Goal: Task Accomplishment & Management: Manage account settings

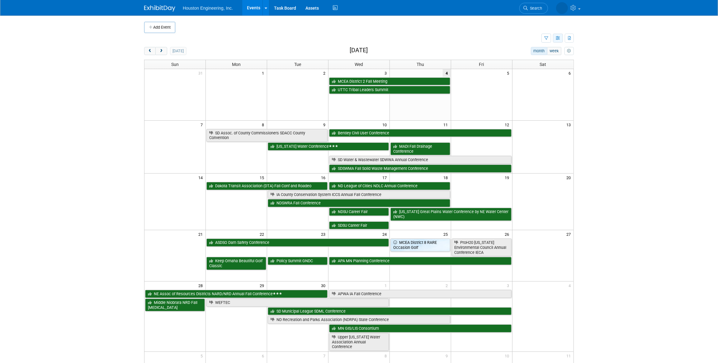
click at [559, 37] on icon "button" at bounding box center [558, 38] width 5 height 4
click at [526, 87] on link "Expert Grid" at bounding box center [532, 88] width 52 height 9
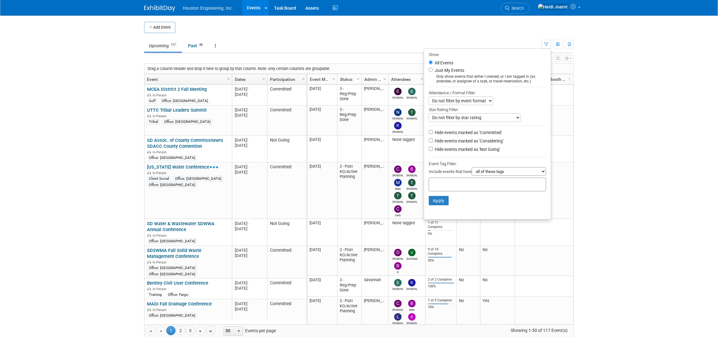
click at [467, 149] on label "Hide events marked as 'Not Going'" at bounding box center [467, 149] width 67 height 6
click at [433, 149] on input "Hide events marked as 'Not Going'" at bounding box center [431, 149] width 4 height 4
checkbox input "true"
click at [437, 201] on button "Apply" at bounding box center [439, 200] width 20 height 9
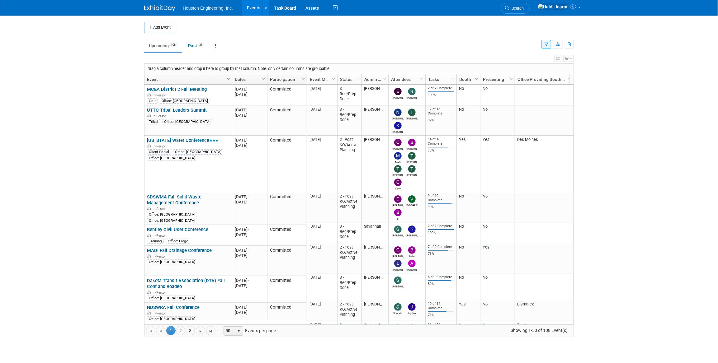
click at [557, 59] on icon "button" at bounding box center [558, 59] width 3 height 4
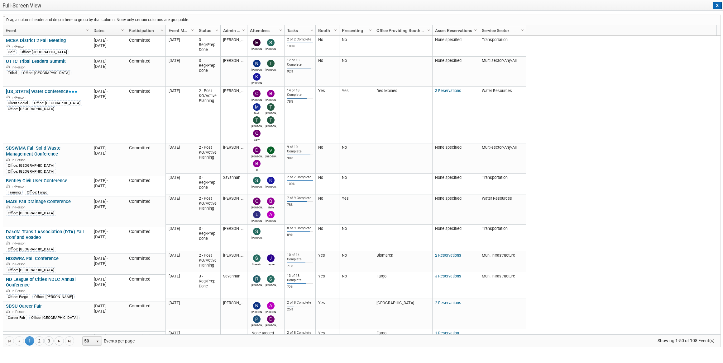
drag, startPoint x: 184, startPoint y: 30, endPoint x: 147, endPoint y: 18, distance: 39.0
click at [147, 18] on div "Drag a column header and drop it here to group by that column. Note: only certa…" at bounding box center [362, 181] width 718 height 333
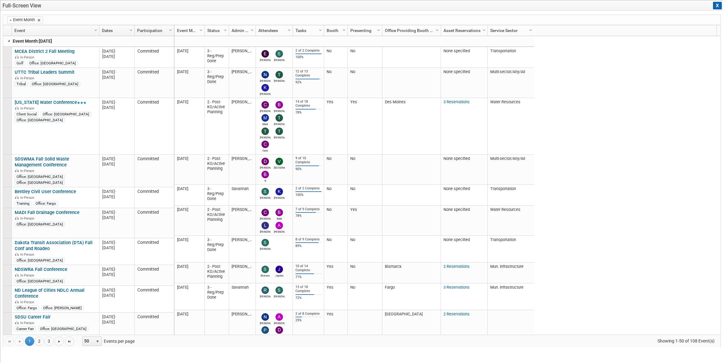
click at [10, 40] on link at bounding box center [9, 40] width 5 height 5
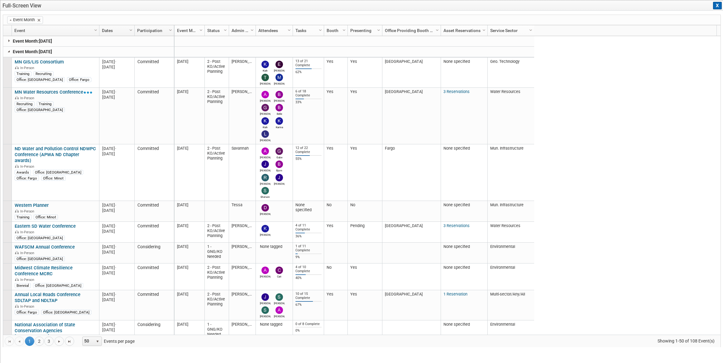
click at [7, 51] on link at bounding box center [9, 51] width 5 height 5
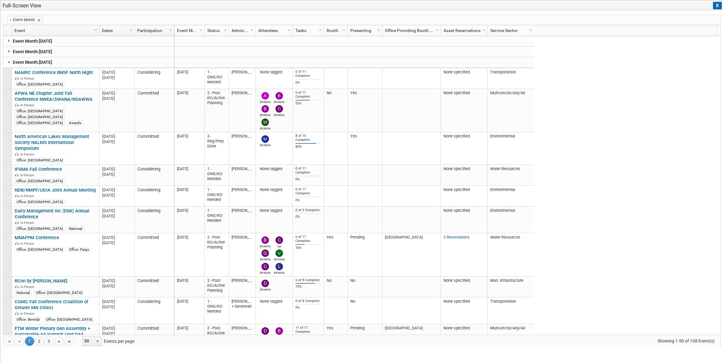
click at [7, 60] on link at bounding box center [9, 61] width 5 height 5
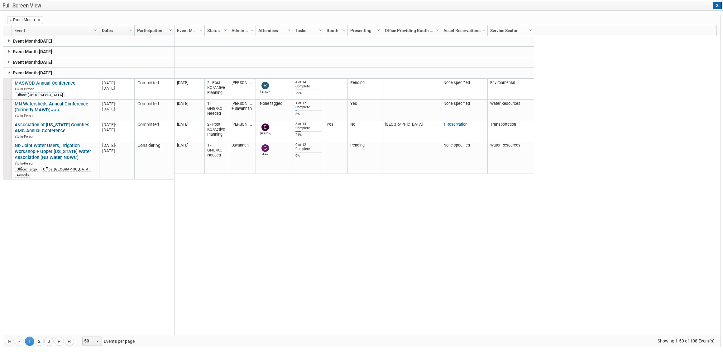
click at [8, 72] on link at bounding box center [9, 72] width 5 height 5
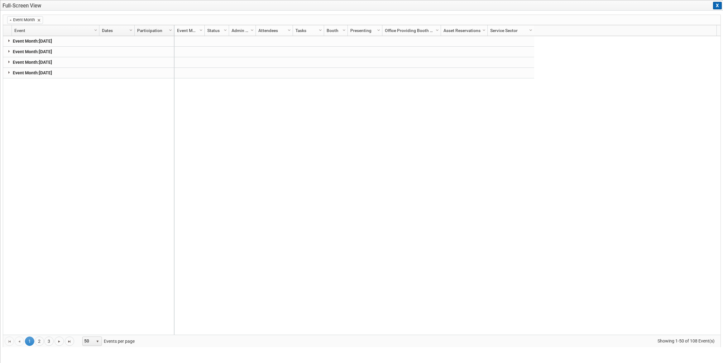
click at [9, 43] on link at bounding box center [9, 40] width 5 height 5
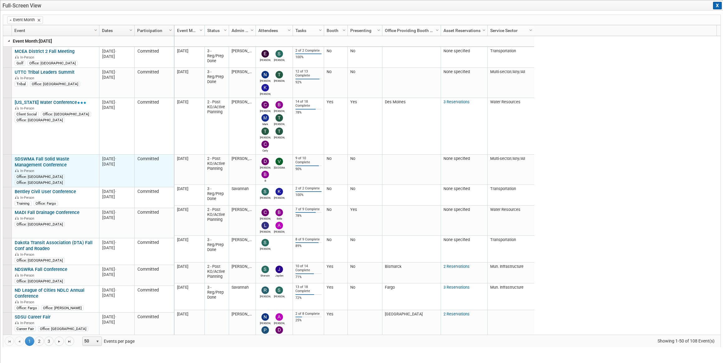
click at [69, 160] on link "SDSWMA Fall Solid Waste Management Conference" at bounding box center [42, 162] width 54 height 12
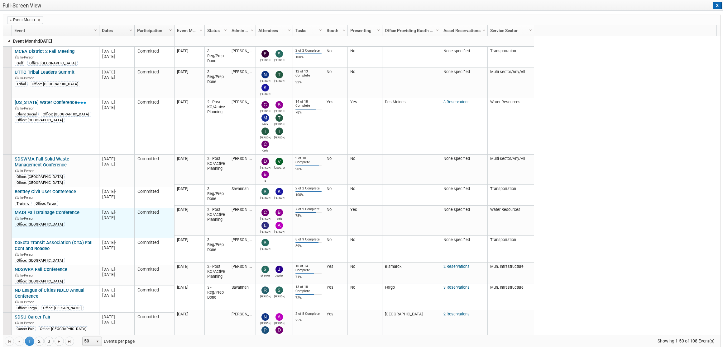
click at [73, 210] on link "MADI Fall Drainage Conference" at bounding box center [47, 213] width 65 height 6
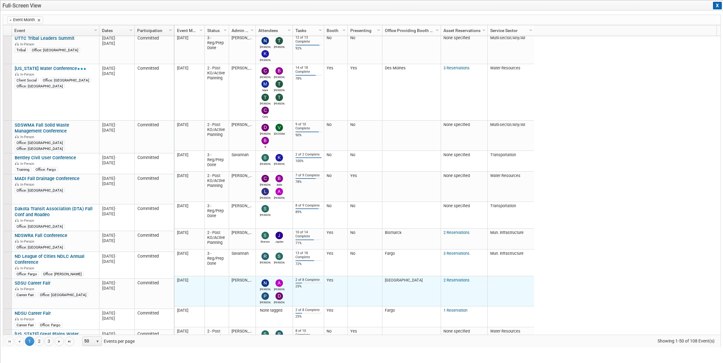
scroll to position [62, 0]
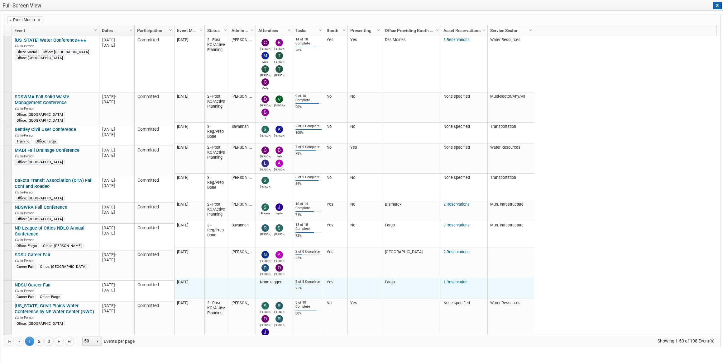
click at [446, 282] on link "1 Reservation" at bounding box center [455, 282] width 24 height 5
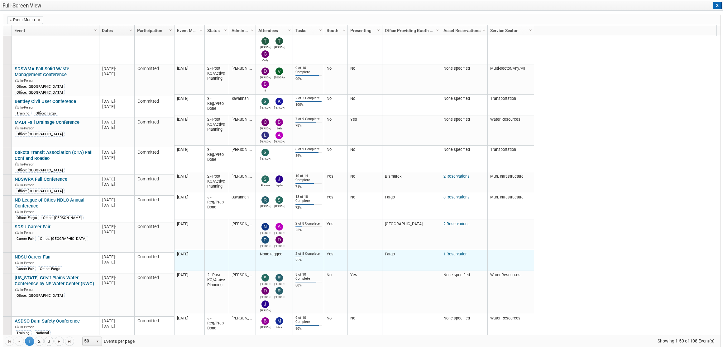
scroll to position [119, 0]
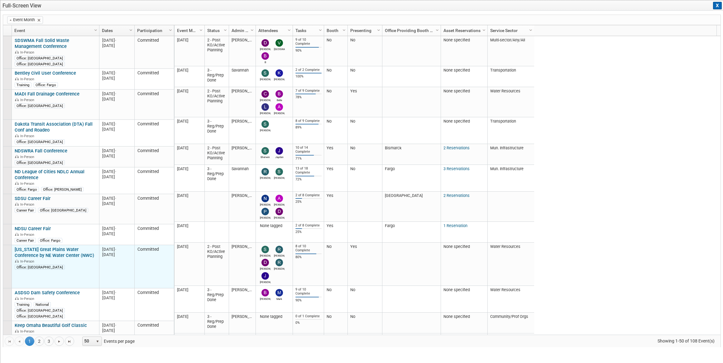
click at [78, 253] on link "[US_STATE] Great Plains Water Conference by NE Water Center (NWC)" at bounding box center [54, 253] width 79 height 12
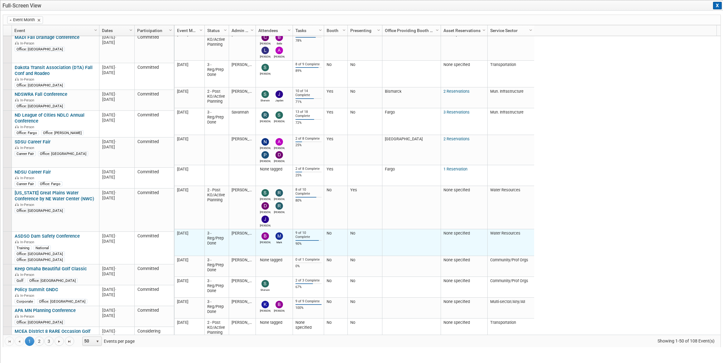
scroll to position [260, 0]
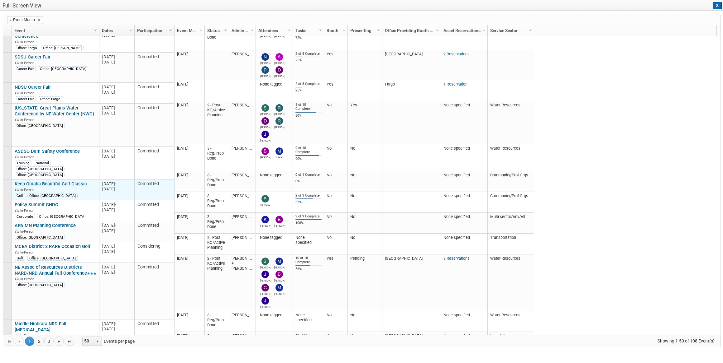
click at [52, 181] on link "Keep Omaha Beautiful Golf Classic" at bounding box center [51, 184] width 72 height 6
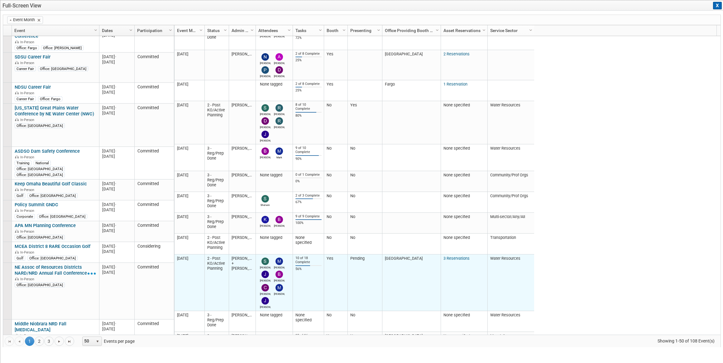
scroll to position [289, 0]
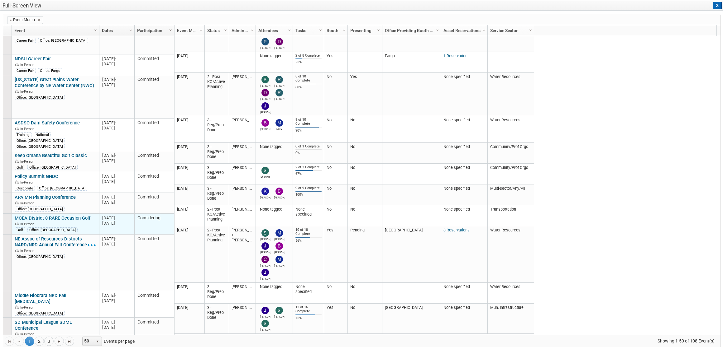
click at [75, 216] on link "MCEA District 8 RARE Occasion Golf" at bounding box center [53, 219] width 76 height 6
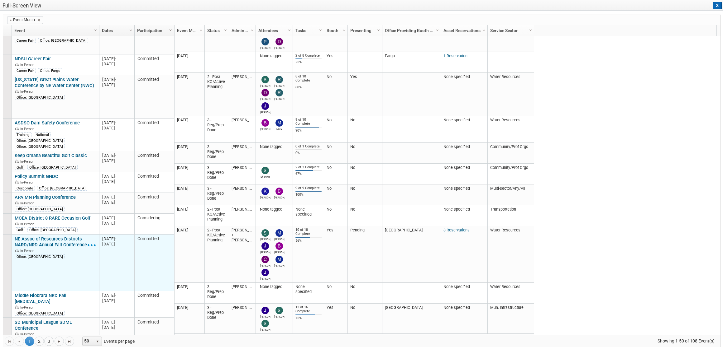
click at [65, 237] on link "NE Assoc of Resources Districts NARD/NRD Annual Fall Conference" at bounding box center [56, 242] width 82 height 12
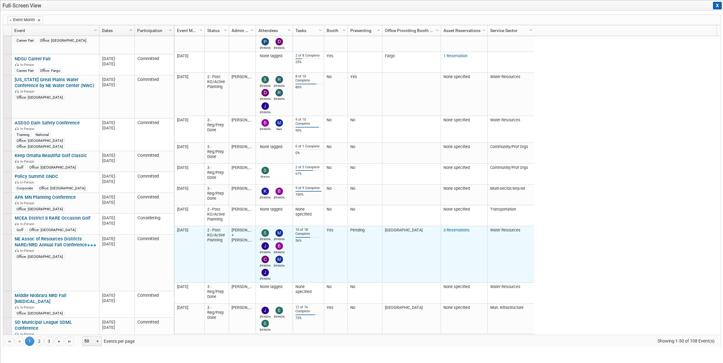
scroll to position [317, 0]
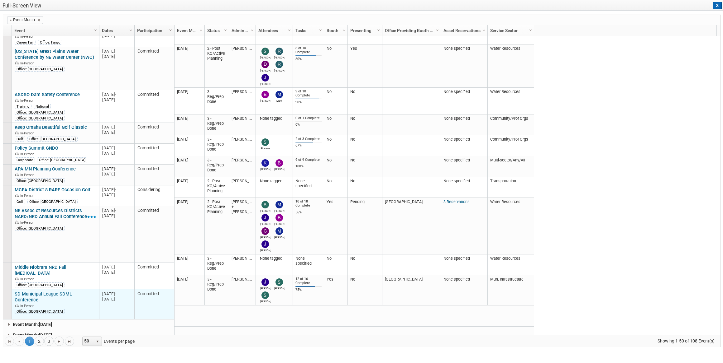
click at [58, 291] on link "SD Municipal League SDML Conference" at bounding box center [43, 297] width 57 height 12
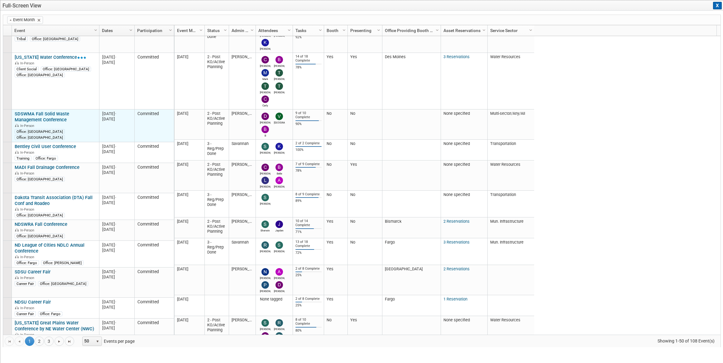
scroll to position [0, 0]
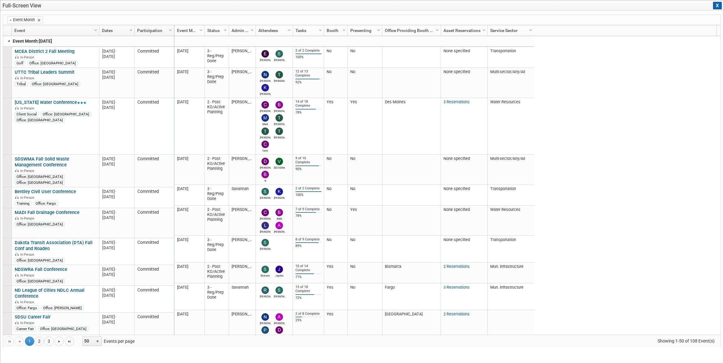
click at [7, 41] on link at bounding box center [9, 40] width 5 height 5
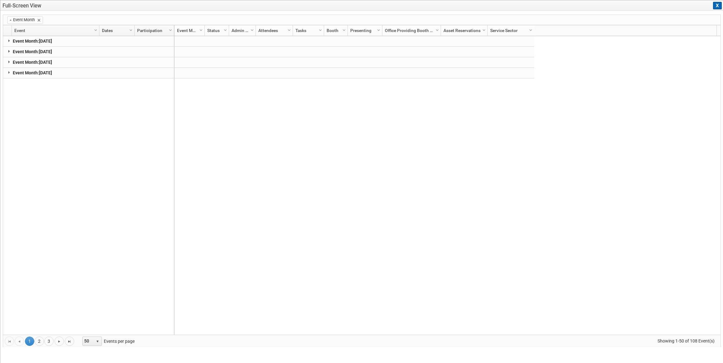
click at [9, 52] on link at bounding box center [9, 51] width 5 height 5
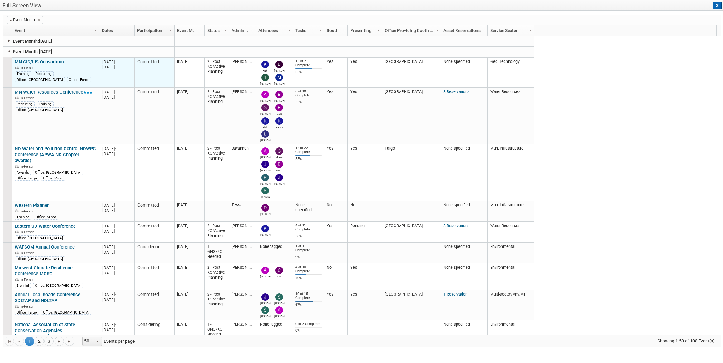
click at [54, 59] on link "MN GIS/LIS Consortium" at bounding box center [39, 62] width 49 height 6
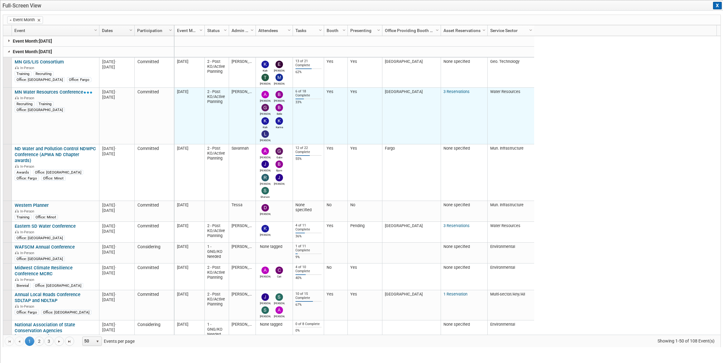
click at [458, 93] on link "3 Reservations" at bounding box center [456, 91] width 26 height 5
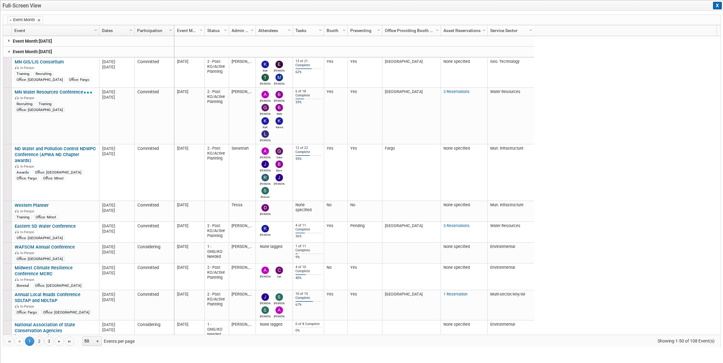
click at [717, 4] on button "X" at bounding box center [717, 5] width 9 height 7
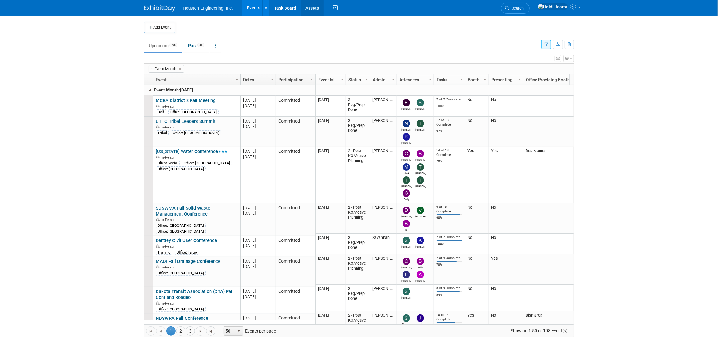
click at [313, 12] on link "Assets" at bounding box center [312, 8] width 23 height 16
click at [557, 60] on icon "button" at bounding box center [558, 59] width 3 height 4
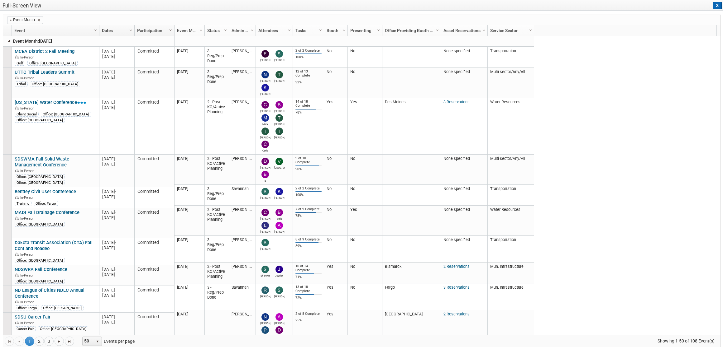
click at [8, 40] on link at bounding box center [9, 40] width 5 height 5
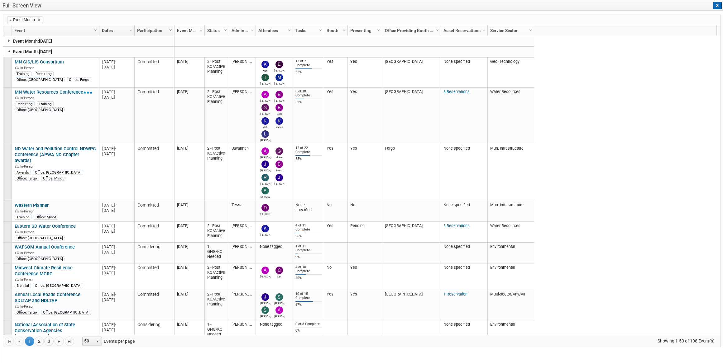
click at [8, 50] on link at bounding box center [9, 51] width 5 height 5
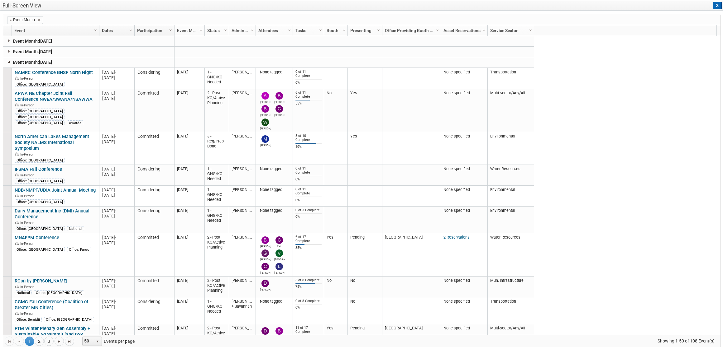
click at [7, 63] on link at bounding box center [9, 61] width 5 height 5
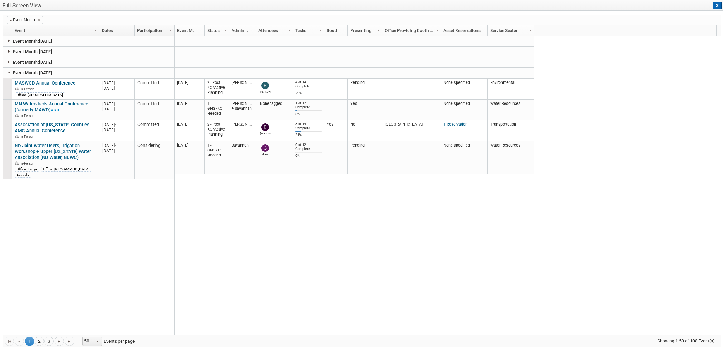
click at [8, 50] on link at bounding box center [9, 51] width 5 height 5
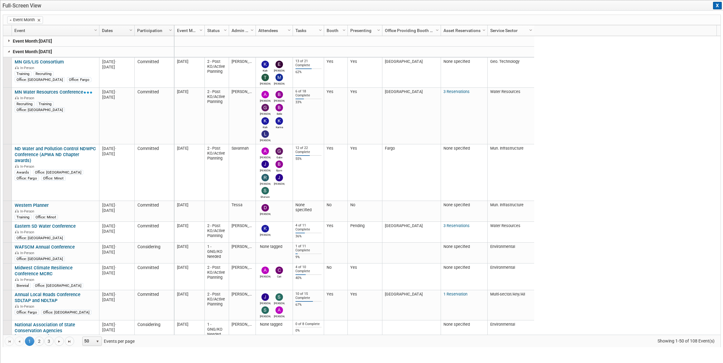
click at [530, 31] on span "Column Settings" at bounding box center [530, 30] width 5 height 5
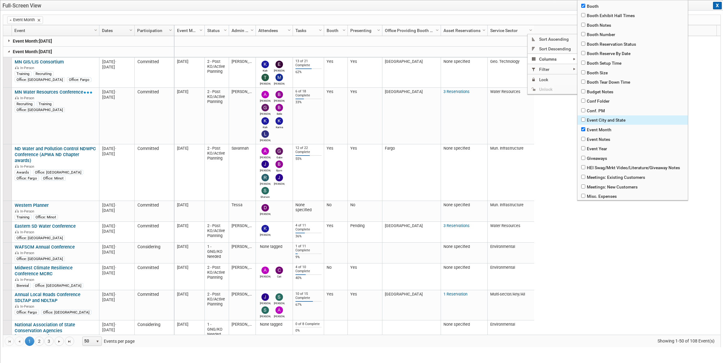
scroll to position [85, 0]
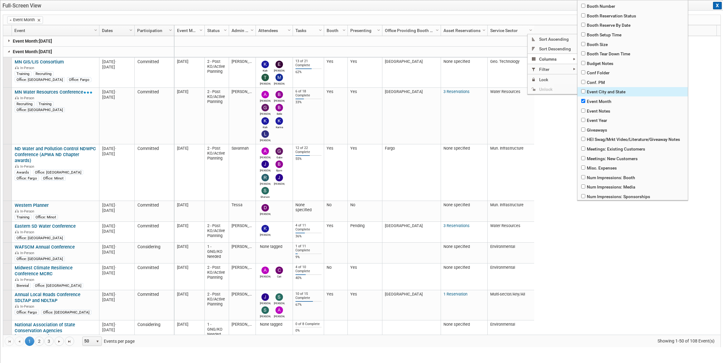
click at [594, 92] on span "Event City and State" at bounding box center [632, 92] width 110 height 10
checkbox input "true"
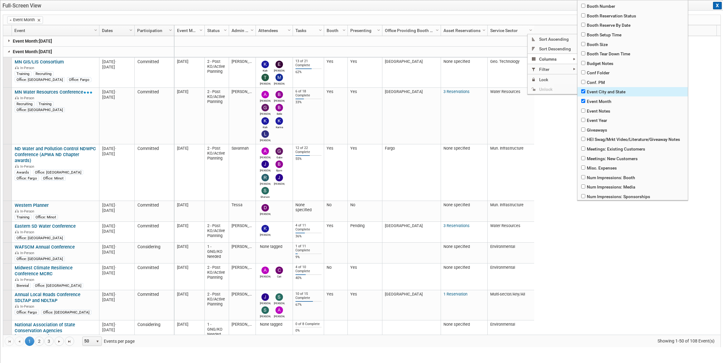
checkbox input "true"
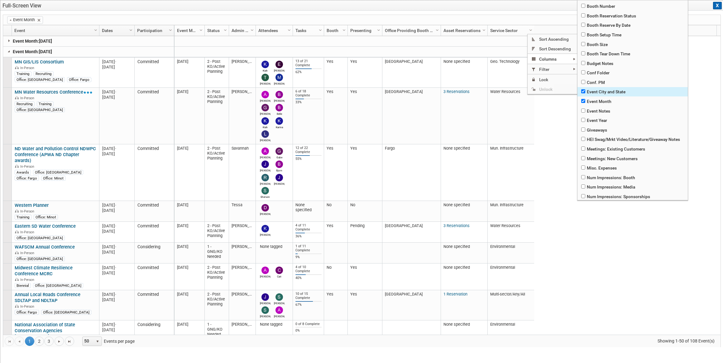
checkbox input "true"
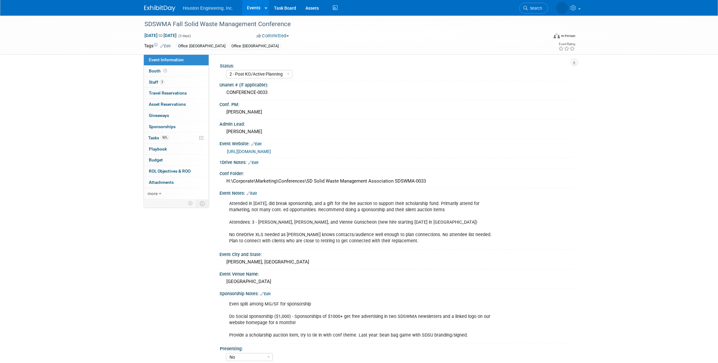
select select "2 - Post KO/Active Planning"
select select "No"
select select "Multi-sector/Any/All"
click at [182, 140] on link "90% Tasks 90%" at bounding box center [176, 138] width 65 height 11
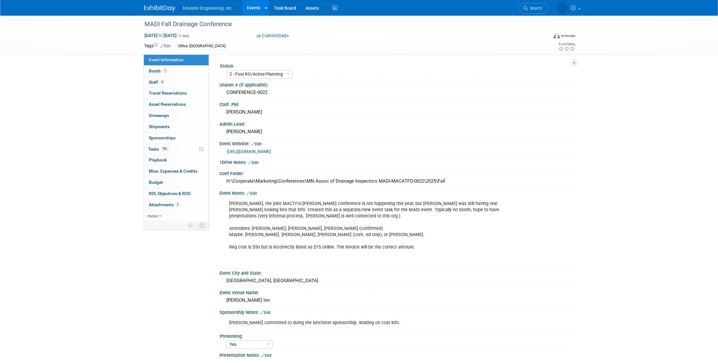
select select "2 - Post KO/Active Planning"
select select "Yes"
select select "Water Resources"
click at [246, 74] on select "1 - GNG/KO Needed 2 - Post KO/Active Planning 3 - Reg/Prep Done" at bounding box center [259, 74] width 66 height 8
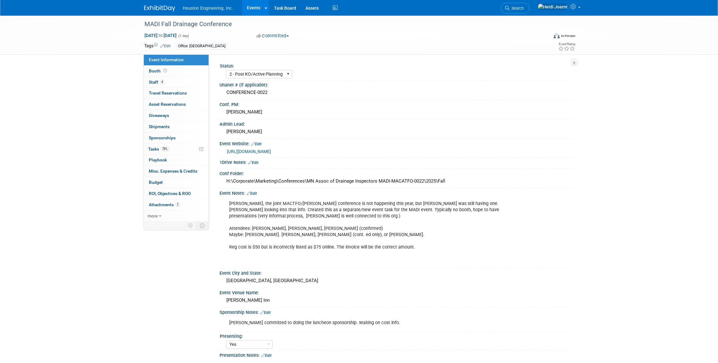
select select "3 - Reg/Prep Done"
click at [226, 70] on select "1 - GNG/KO Needed 2 - Post KO/Active Planning 3 - Reg/Prep Done" at bounding box center [259, 74] width 66 height 8
click at [174, 147] on link "78% Tasks 78%" at bounding box center [176, 149] width 65 height 11
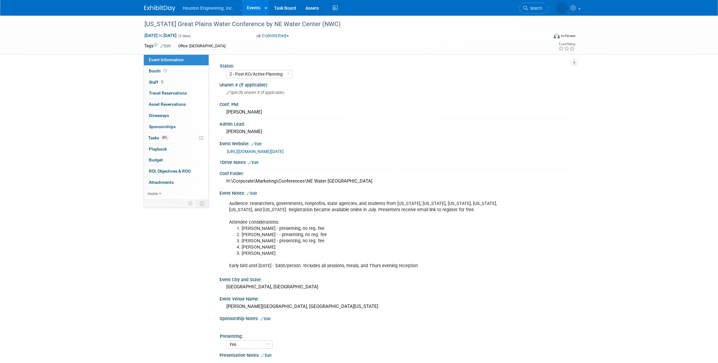
select select "2 - Post KO/Active Planning"
select select "Yes"
select select "Water Resources"
click at [267, 74] on select "1 - GNG/KO Needed 2 - Post KO/Active Planning 3 - Reg/Prep Done" at bounding box center [259, 74] width 66 height 8
select select "3 - Reg/Prep Done"
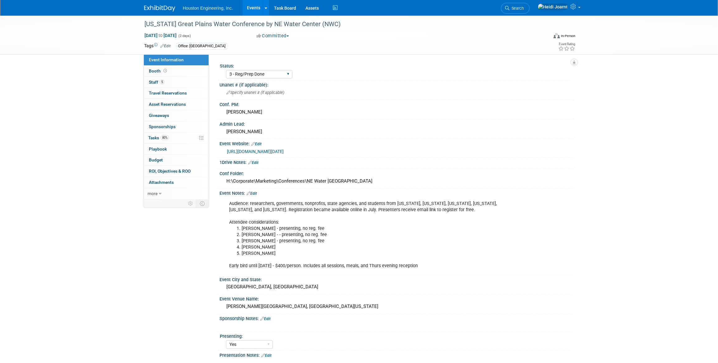
click at [226, 70] on select "1 - GNG/KO Needed 2 - Post KO/Active Planning 3 - Reg/Prep Done" at bounding box center [259, 74] width 66 height 8
click at [188, 141] on link "80% Tasks 80%" at bounding box center [176, 138] width 65 height 11
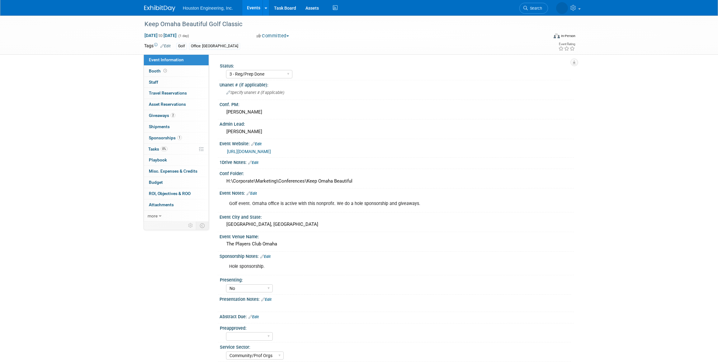
select select "3 - Reg/Prep Done"
select select "No"
select select "Community/Prof Orgs"
click at [184, 115] on link "2 Giveaways 2" at bounding box center [176, 115] width 65 height 11
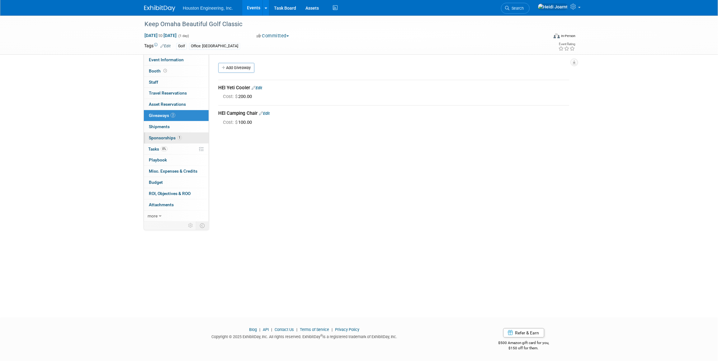
click at [189, 135] on link "1 Sponsorships 1" at bounding box center [176, 138] width 65 height 11
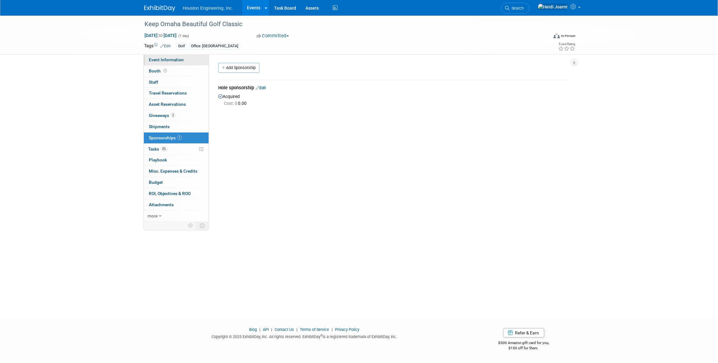
click at [175, 62] on span "Event Information" at bounding box center [166, 59] width 35 height 5
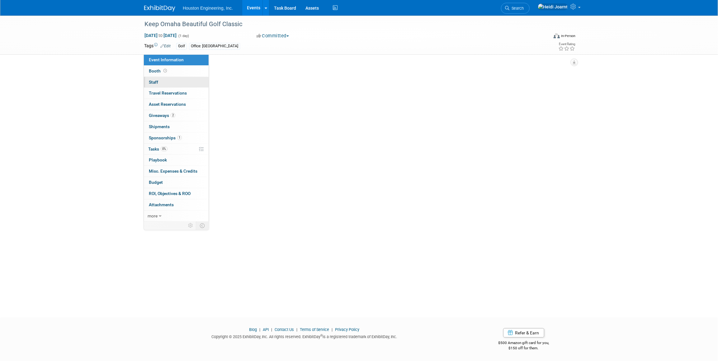
select select "3 - Reg/Prep Done"
select select "No"
select select "Community/Prof Orgs"
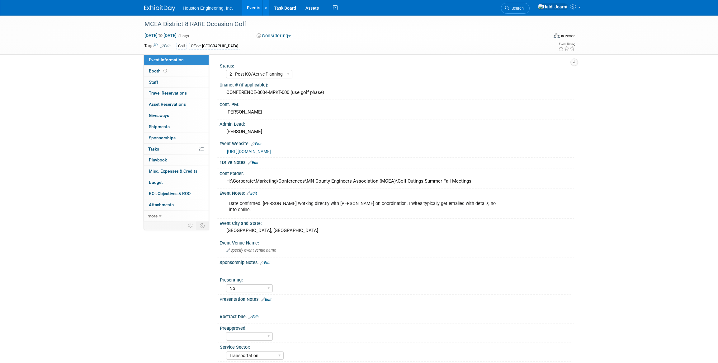
select select "2 - Post KO/Active Planning"
select select "No"
select select "Transportation"
click at [181, 149] on link "0% Tasks 0%" at bounding box center [176, 149] width 65 height 11
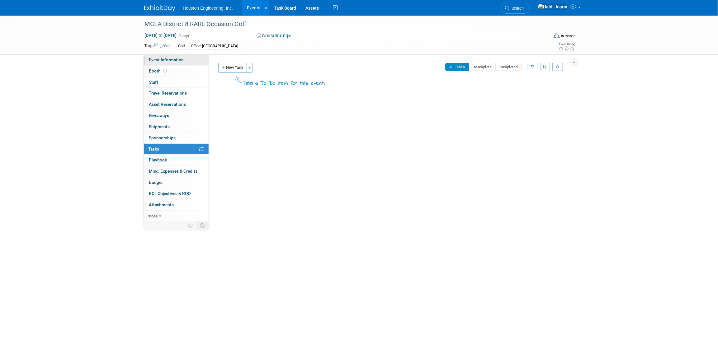
click at [190, 62] on link "Event Information" at bounding box center [176, 59] width 65 height 11
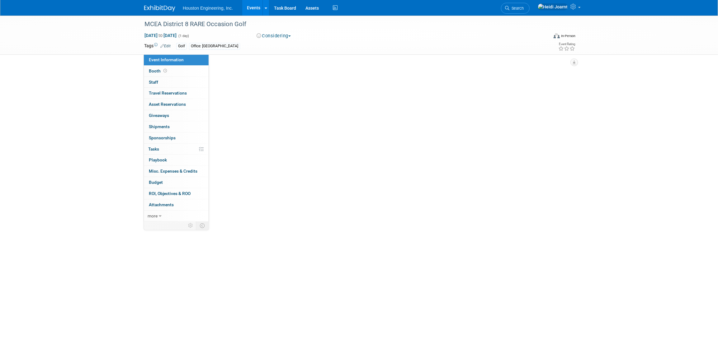
select select "2 - Post KO/Active Planning"
select select "No"
select select "Transportation"
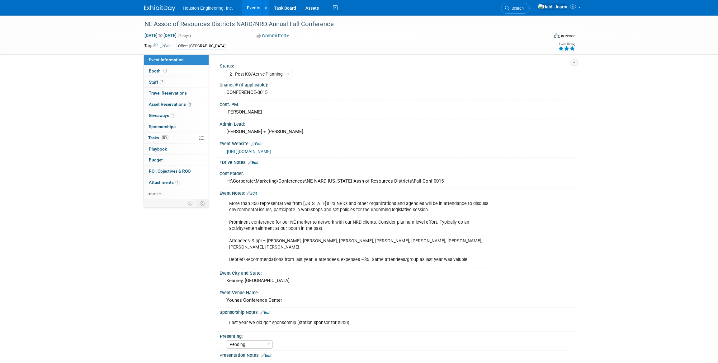
select select "2 - Post KO/Active Planning"
select select "Pending"
select select "Water Resources"
click at [183, 138] on link "56% Tasks 56%" at bounding box center [176, 138] width 65 height 11
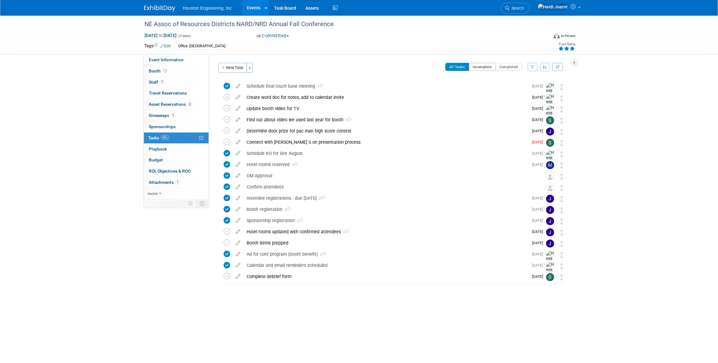
click at [485, 65] on button "Incomplete" at bounding box center [482, 67] width 27 height 8
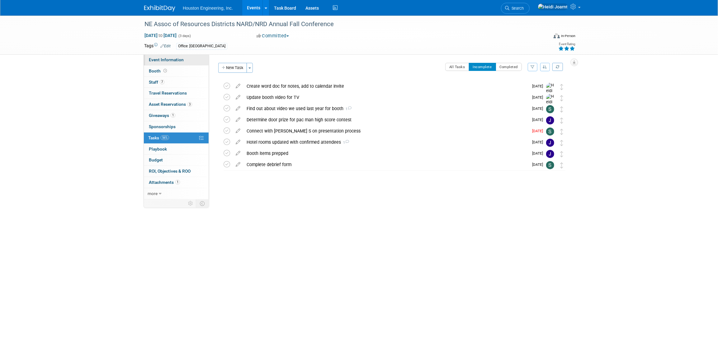
click at [181, 61] on span "Event Information" at bounding box center [166, 59] width 35 height 5
select select "2 - Post KO/Active Planning"
select select "Pending"
select select "Water Resources"
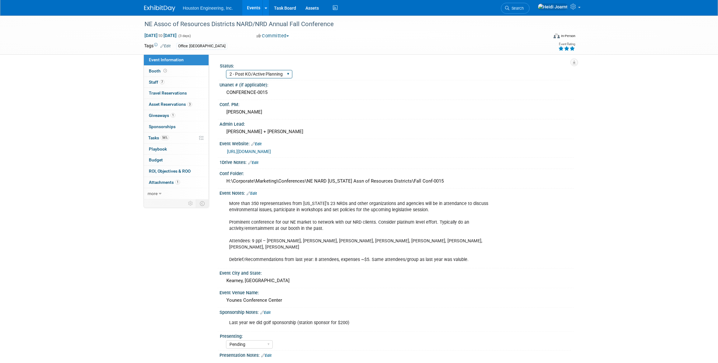
click at [268, 75] on select "1 - GNG/KO Needed 2 - Post KO/Active Planning 3 - Reg/Prep Done" at bounding box center [259, 74] width 66 height 8
select select "3 - Reg/Prep Done"
click at [226, 70] on select "1 - GNG/KO Needed 2 - Post KO/Active Planning 3 - Reg/Prep Done" at bounding box center [259, 74] width 66 height 8
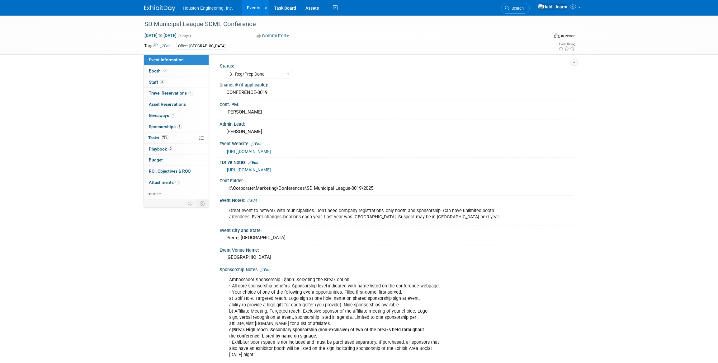
select select "3 - Reg/Prep Done"
select select "No"
select select "Mun. Infrastructure"
click at [179, 103] on span "Asset Reservations 0" at bounding box center [167, 104] width 37 height 5
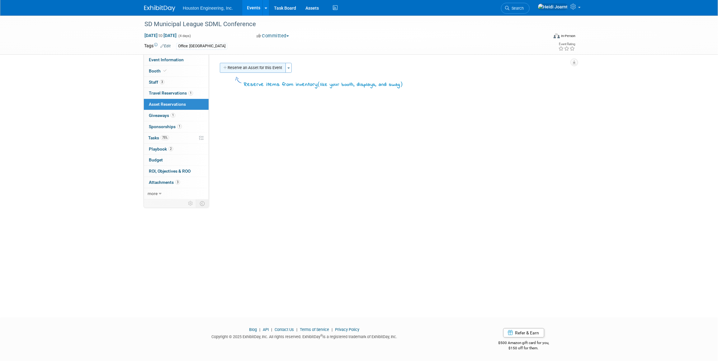
click at [249, 70] on button "Reserve an Asset for this Event" at bounding box center [253, 68] width 66 height 10
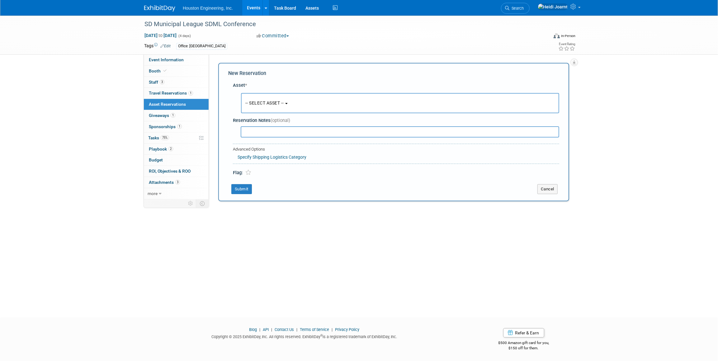
click at [272, 106] on button "-- SELECT ASSET --" at bounding box center [400, 103] width 318 height 20
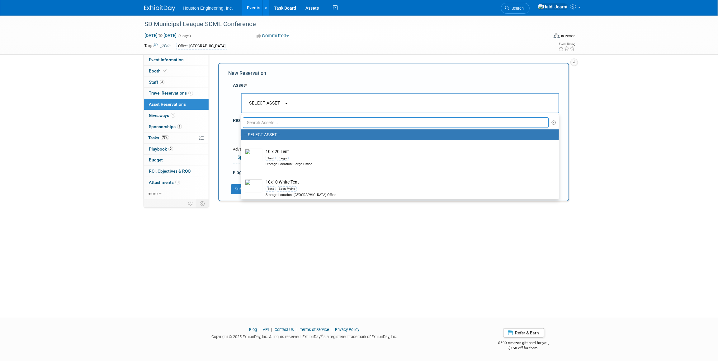
click at [276, 123] on input "text" at bounding box center [396, 122] width 306 height 11
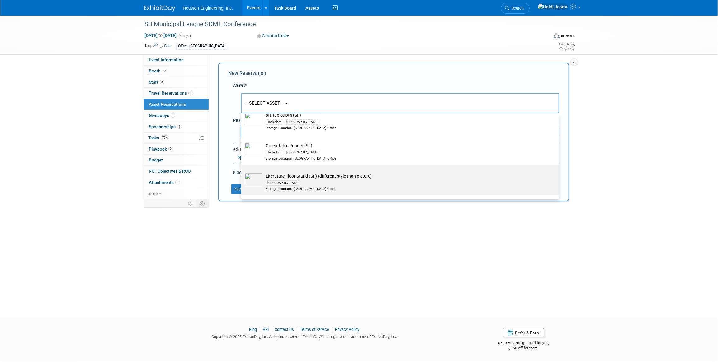
scroll to position [84, 0]
type input "sioux"
click at [308, 183] on div "Banners Sioux Falls" at bounding box center [406, 185] width 281 height 7
click at [242, 175] on input "Pop-Up Banner (SF) Banners Sioux Falls Storage Location: Sioux Falls Office" at bounding box center [240, 173] width 4 height 4
select select "10729152"
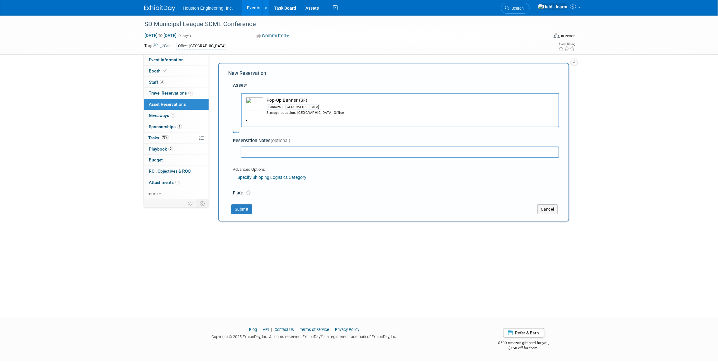
select select "8"
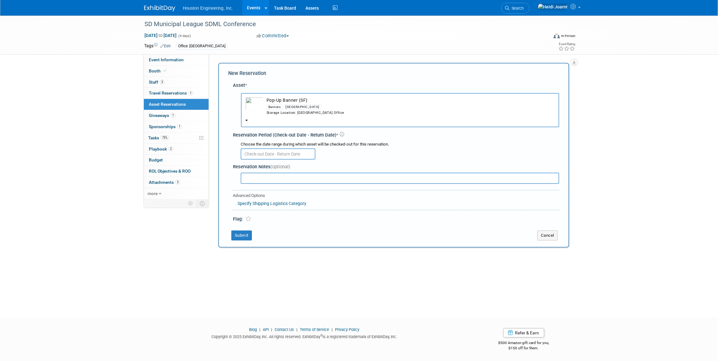
click at [277, 153] on input "text" at bounding box center [278, 154] width 75 height 11
click at [260, 236] on span "29" at bounding box center [261, 237] width 12 height 12
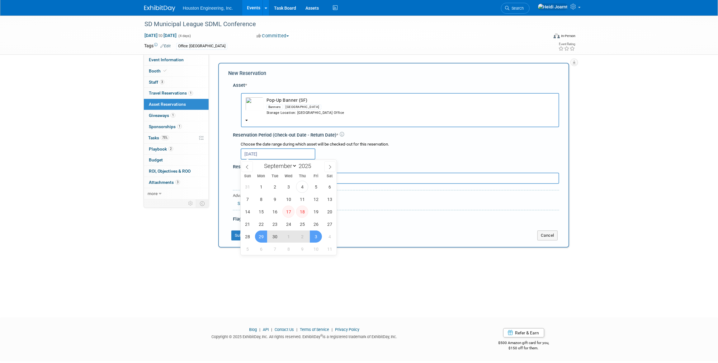
click at [316, 238] on span "3" at bounding box center [316, 237] width 12 height 12
type input "Sep 29, 2025 to Oct 3, 2025"
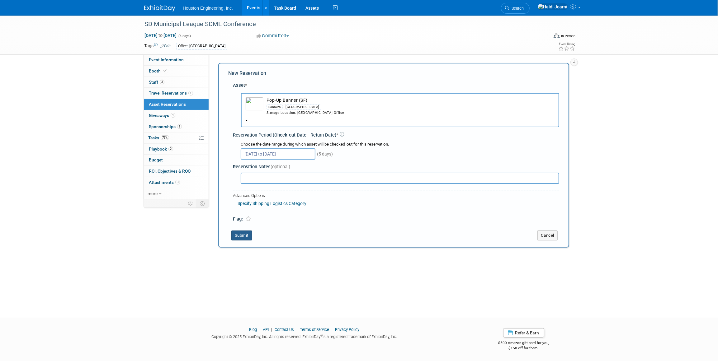
click at [249, 237] on button "Submit" at bounding box center [241, 236] width 21 height 10
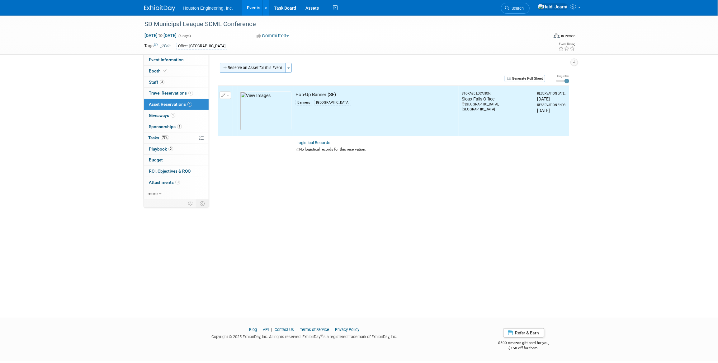
click at [258, 70] on button "Reserve an Asset for this Event" at bounding box center [253, 68] width 66 height 10
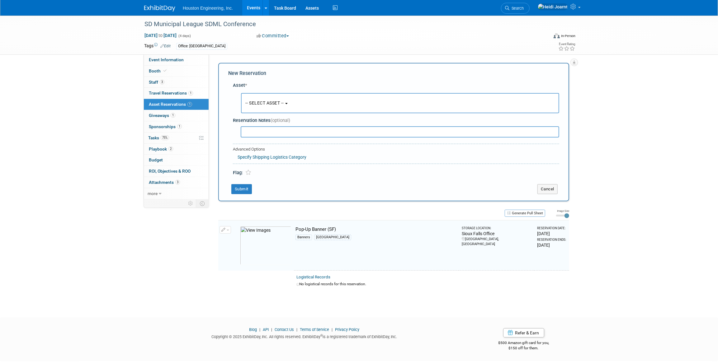
click at [262, 102] on span "-- SELECT ASSET --" at bounding box center [264, 103] width 39 height 5
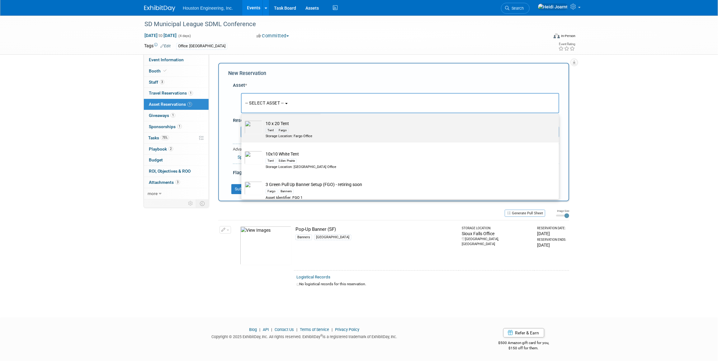
scroll to position [0, 0]
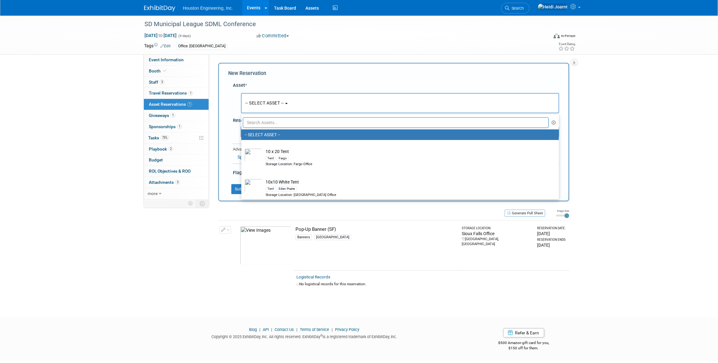
click at [275, 124] on input "text" at bounding box center [396, 122] width 306 height 11
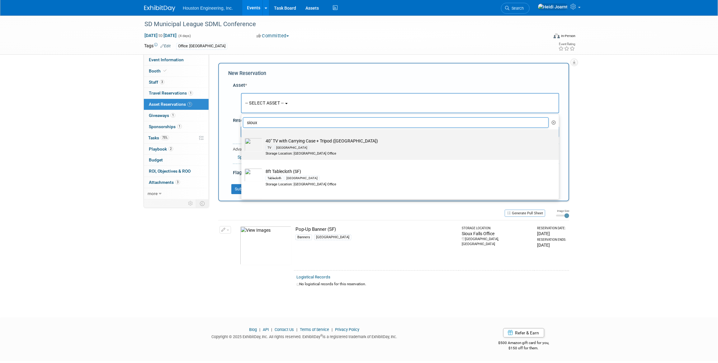
type input "sioux"
click at [284, 148] on div "[GEOGRAPHIC_DATA]" at bounding box center [291, 147] width 35 height 5
click at [242, 137] on input "40" TV with Carrying Case + Tripod (SF) TV Sioux Falls Storage Location: Sioux …" at bounding box center [240, 135] width 4 height 4
select select "10728715"
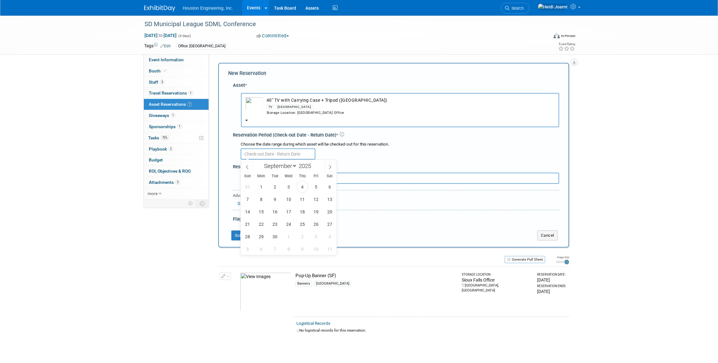
click at [257, 154] on input "text" at bounding box center [278, 154] width 75 height 11
click at [261, 235] on span "29" at bounding box center [261, 237] width 12 height 12
click at [315, 236] on span "3" at bounding box center [316, 237] width 12 height 12
type input "Sep 29, 2025 to Oct 3, 2025"
click at [250, 236] on button "Submit" at bounding box center [241, 236] width 21 height 10
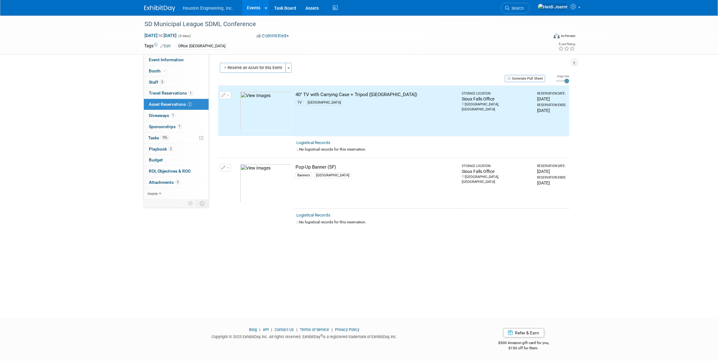
click at [248, 73] on div "Reserve an Asset for this Event Toggle Dropdown New asset reservation Copy asse…" at bounding box center [393, 69] width 351 height 12
click at [249, 69] on button "Reserve an Asset for this Event" at bounding box center [253, 68] width 66 height 10
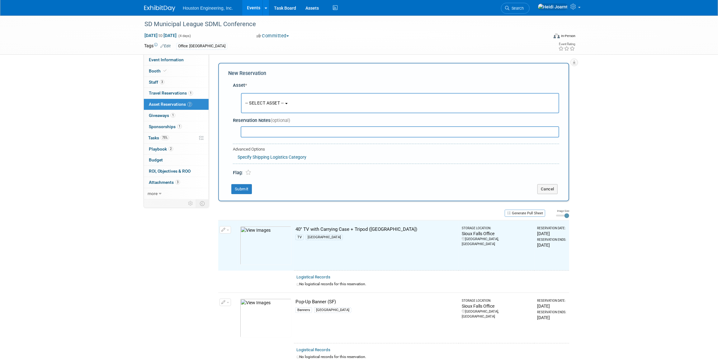
scroll to position [6, 0]
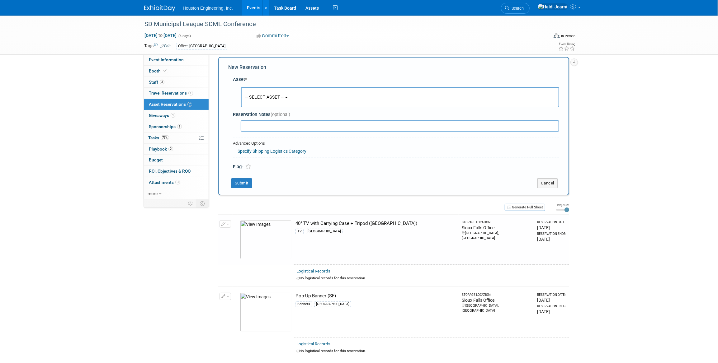
click at [268, 97] on span "-- SELECT ASSET --" at bounding box center [264, 97] width 39 height 5
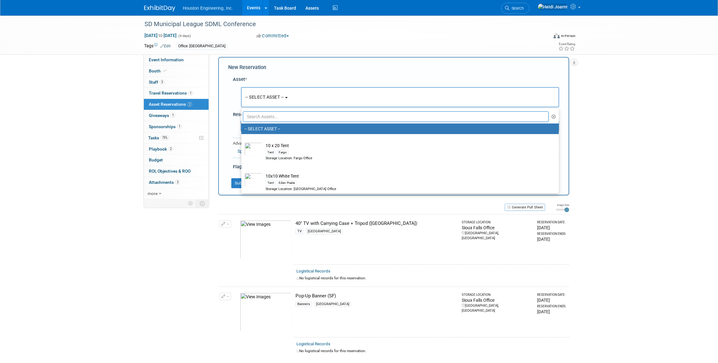
click at [275, 115] on input "text" at bounding box center [396, 116] width 306 height 11
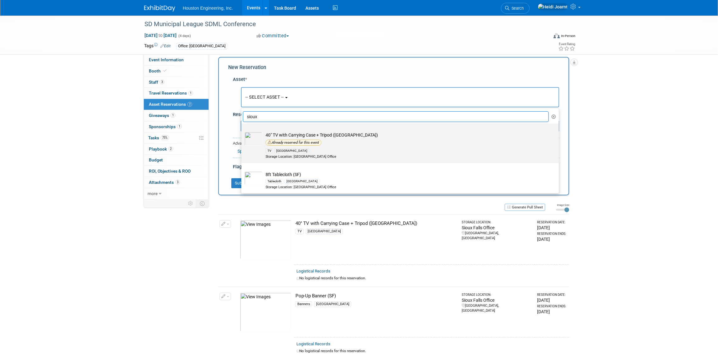
scroll to position [28, 0]
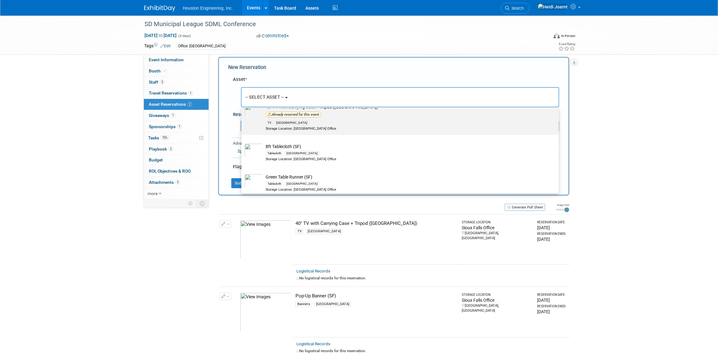
type input "sioux"
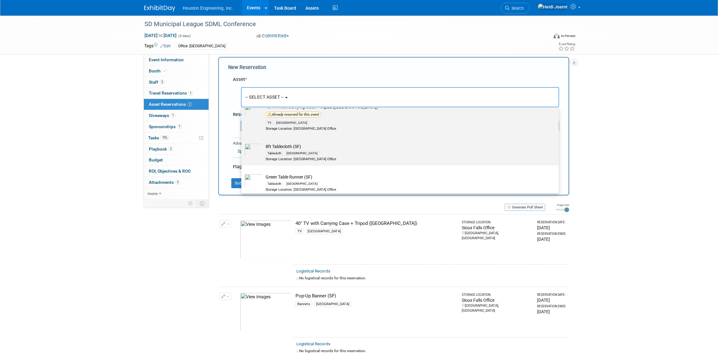
click at [291, 154] on div "[GEOGRAPHIC_DATA]" at bounding box center [302, 153] width 35 height 5
click at [242, 143] on input "8ft Tablecloth (SF) Tablecloth Sioux Falls Storage Location: Sioux Falls Office" at bounding box center [240, 141] width 4 height 4
select select "10728719"
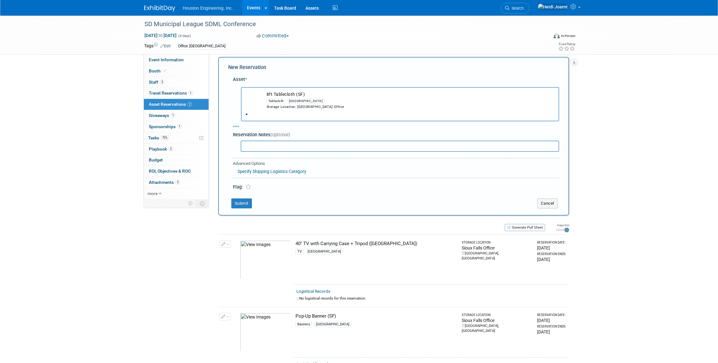
select select "8"
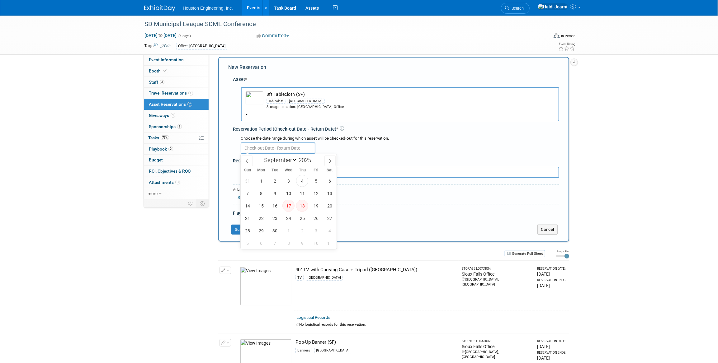
click at [267, 148] on input "text" at bounding box center [278, 148] width 75 height 11
click at [260, 231] on span "29" at bounding box center [261, 231] width 12 height 12
click at [310, 230] on span "3" at bounding box center [316, 231] width 12 height 12
type input "Sep 29, 2025 to Oct 3, 2025"
click at [244, 227] on button "Submit" at bounding box center [241, 230] width 21 height 10
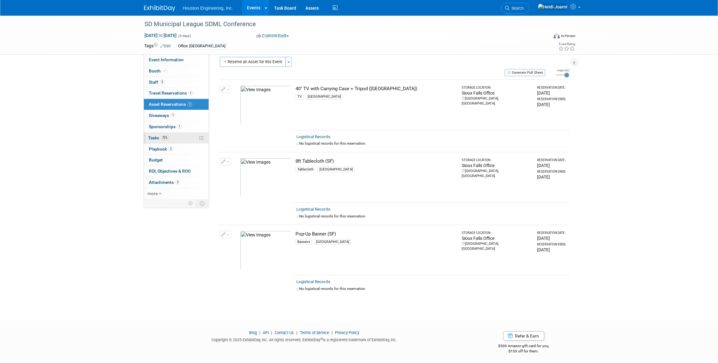
click at [169, 134] on link "75% Tasks 75%" at bounding box center [176, 138] width 65 height 11
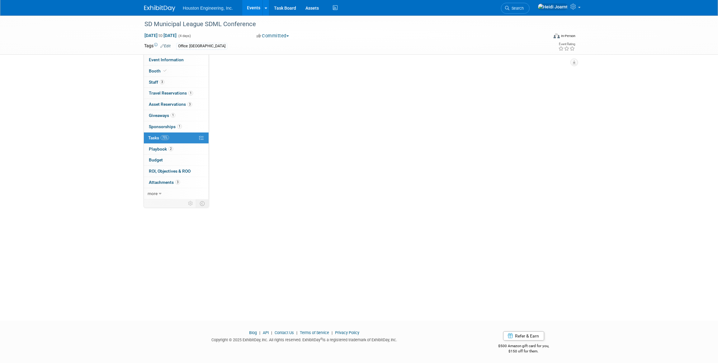
scroll to position [0, 0]
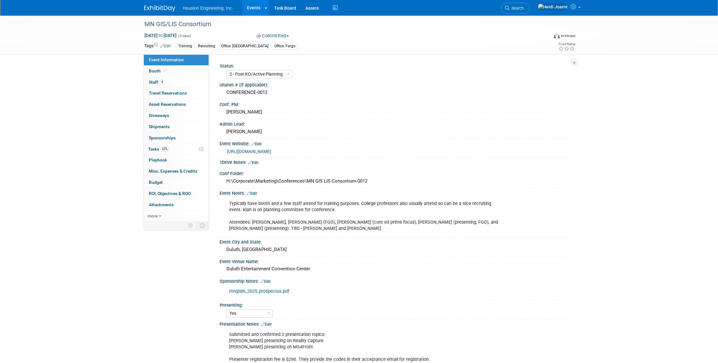
select select "2 - Post KO/Active Planning"
select select "Yes"
select select "Geo. Technology"
click at [178, 149] on link "62% Tasks 62%" at bounding box center [176, 149] width 65 height 11
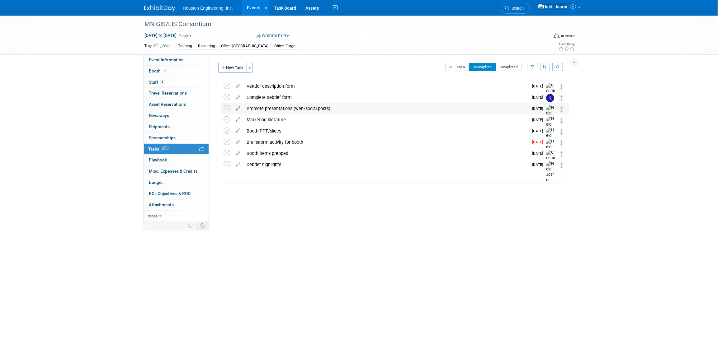
click at [238, 108] on icon at bounding box center [238, 107] width 11 height 8
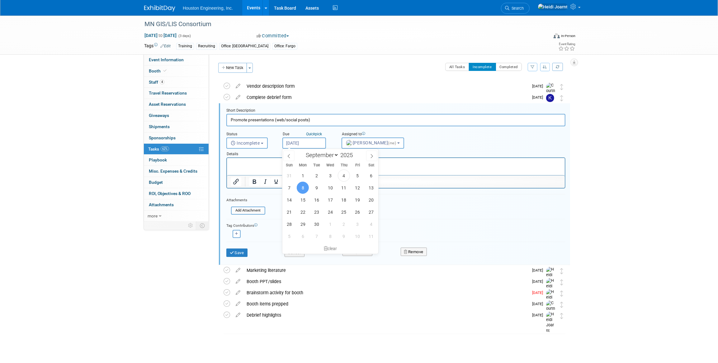
click at [294, 143] on input "Sep 8, 2025" at bounding box center [304, 143] width 44 height 11
click at [304, 207] on span "22" at bounding box center [303, 212] width 12 height 12
click at [297, 149] on div "Details" at bounding box center [395, 153] width 339 height 9
click at [298, 145] on input "[DATE]" at bounding box center [304, 143] width 44 height 11
click at [328, 202] on span "17" at bounding box center [330, 200] width 12 height 12
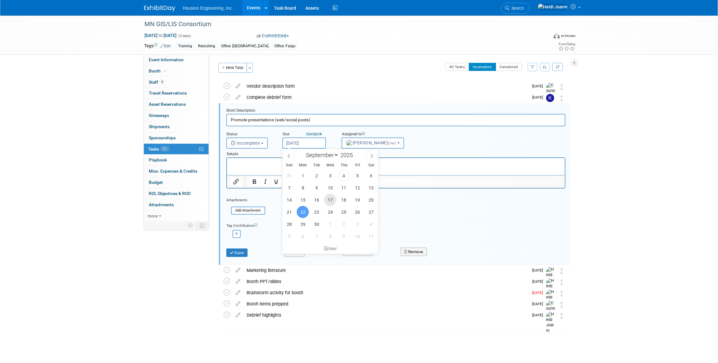
type input "[DATE]"
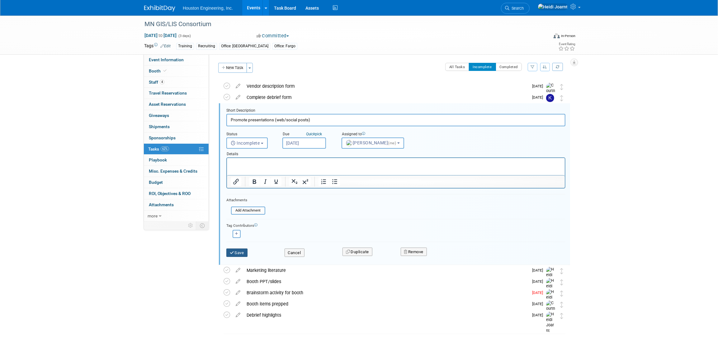
click at [243, 252] on button "Save" at bounding box center [236, 253] width 21 height 9
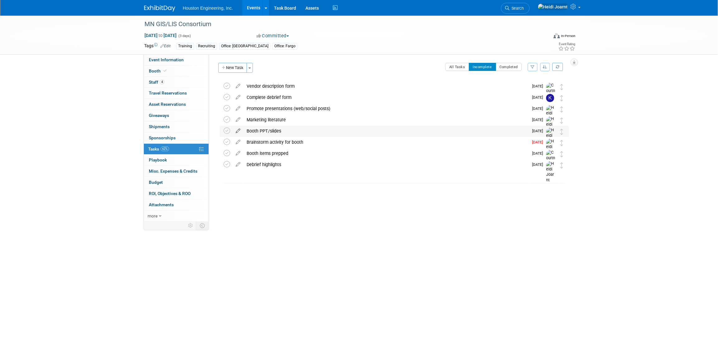
click at [236, 132] on icon at bounding box center [238, 130] width 11 height 8
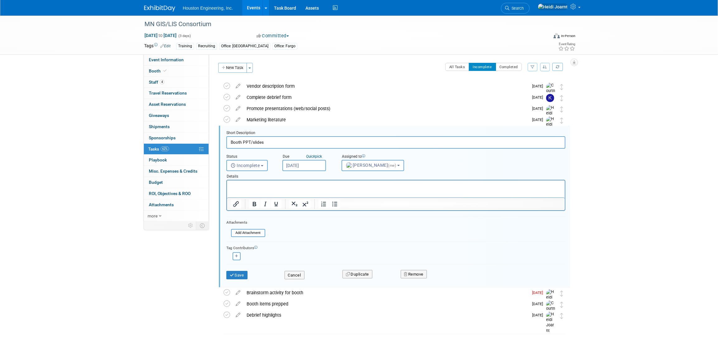
click at [301, 164] on input "[DATE]" at bounding box center [304, 165] width 44 height 11
click at [356, 224] on span "19" at bounding box center [358, 222] width 12 height 12
type input "[DATE]"
click at [238, 273] on button "Save" at bounding box center [236, 275] width 21 height 9
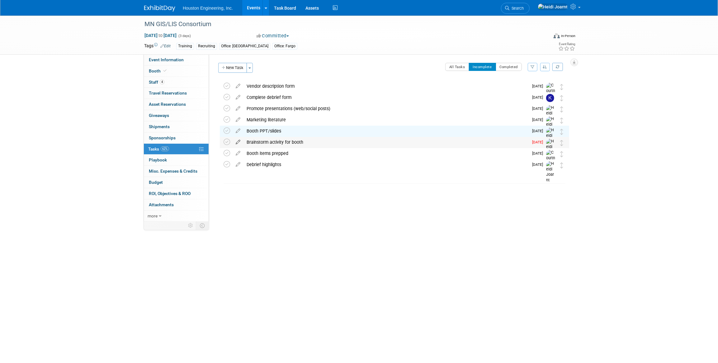
click at [238, 142] on icon at bounding box center [238, 141] width 11 height 8
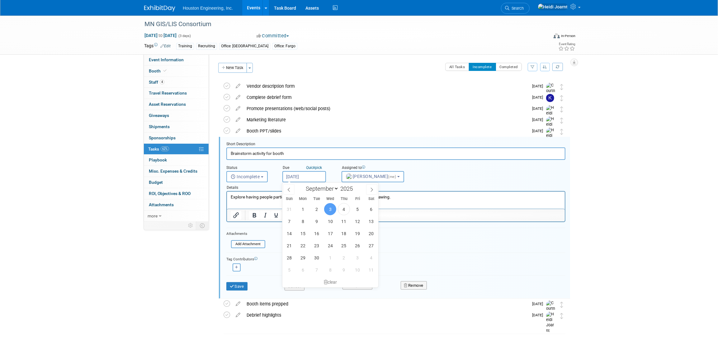
click at [309, 174] on input "[DATE]" at bounding box center [304, 176] width 44 height 11
click at [355, 211] on span "5" at bounding box center [358, 209] width 12 height 12
type input "Sep 5, 2025"
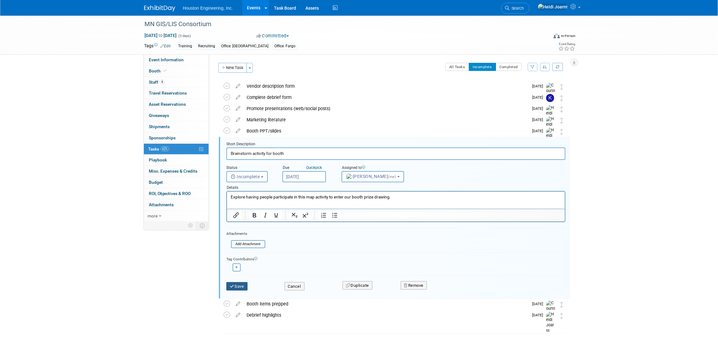
click at [244, 285] on button "Save" at bounding box center [236, 286] width 21 height 9
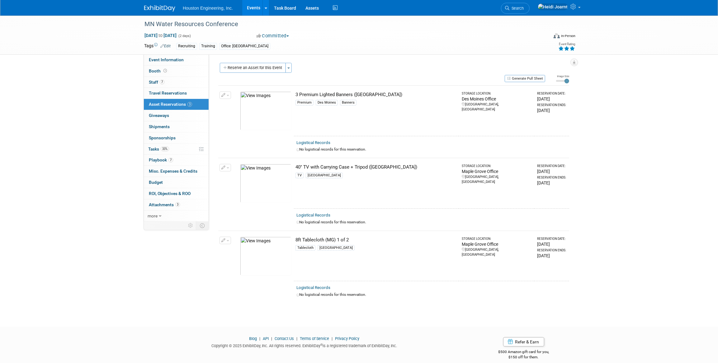
click at [229, 96] on button "button" at bounding box center [226, 95] width 12 height 7
click at [242, 127] on button "Cancel Reservation" at bounding box center [249, 125] width 52 height 8
click at [304, 128] on link "Yes" at bounding box center [297, 130] width 18 height 10
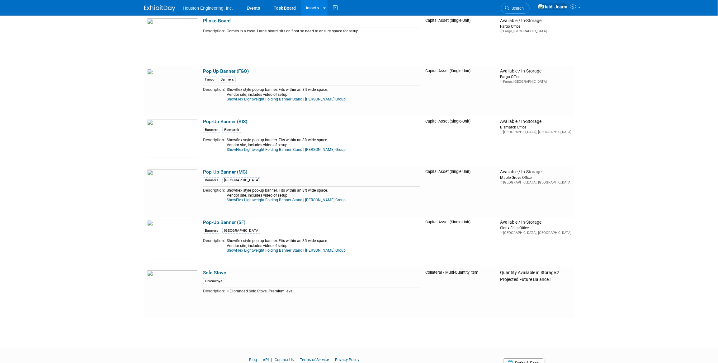
scroll to position [1755, 0]
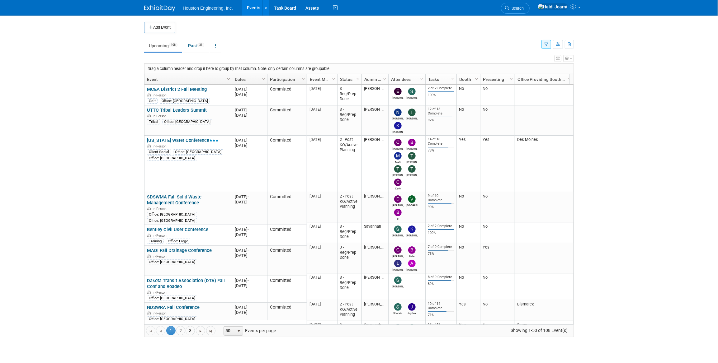
click at [559, 60] on icon "button" at bounding box center [558, 59] width 3 height 4
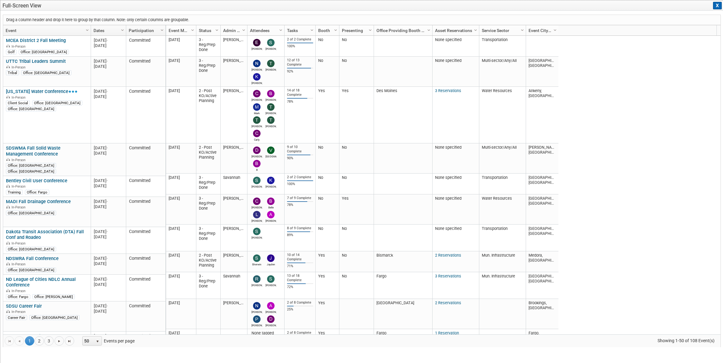
drag, startPoint x: 572, startPoint y: 31, endPoint x: 556, endPoint y: 31, distance: 15.9
drag, startPoint x: 182, startPoint y: 32, endPoint x: 149, endPoint y: 16, distance: 36.4
click at [149, 16] on div "Drag a column header and drop it here to group by that column. Note: only certa…" at bounding box center [362, 181] width 718 height 333
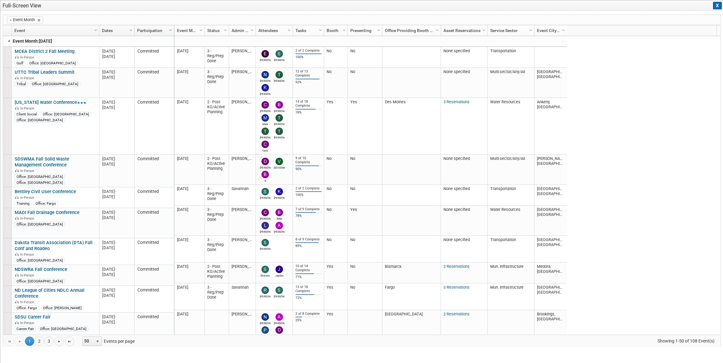
click at [7, 39] on link at bounding box center [9, 40] width 5 height 5
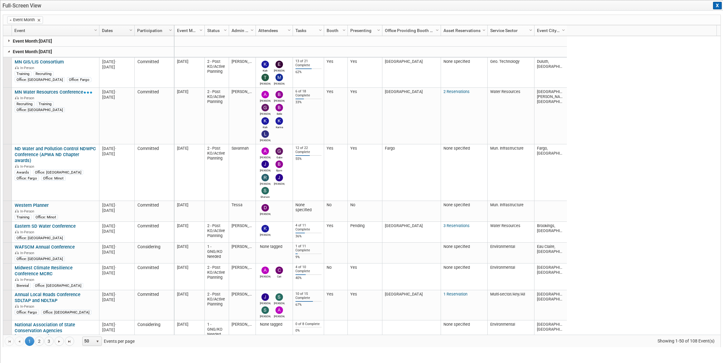
click at [7, 51] on link at bounding box center [9, 51] width 5 height 5
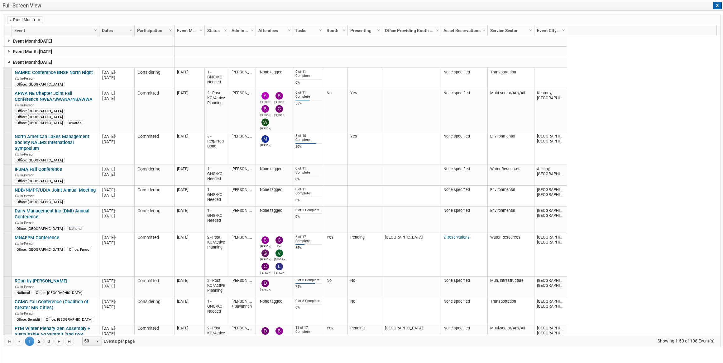
click at [7, 59] on link at bounding box center [9, 61] width 5 height 5
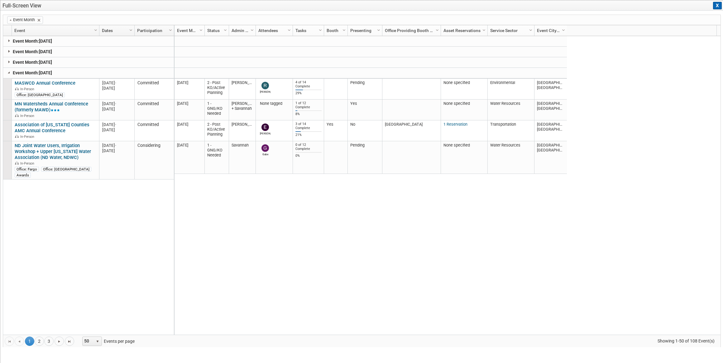
click at [8, 52] on link at bounding box center [9, 51] width 5 height 5
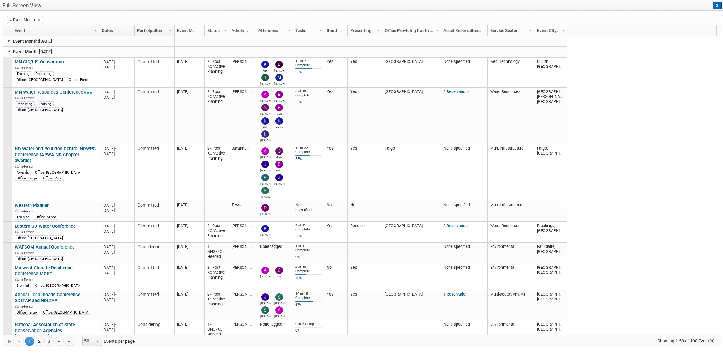
click at [9, 51] on link at bounding box center [9, 51] width 5 height 5
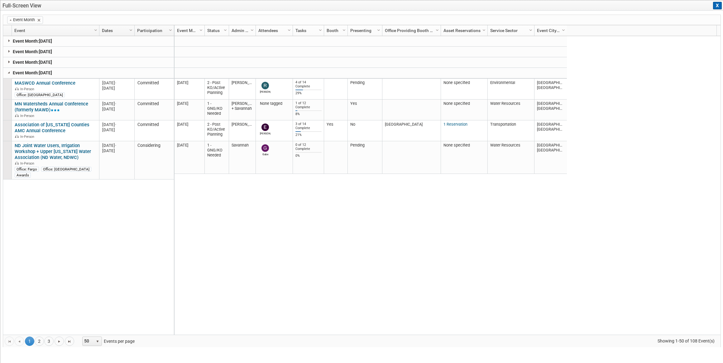
click at [8, 62] on link at bounding box center [9, 61] width 5 height 5
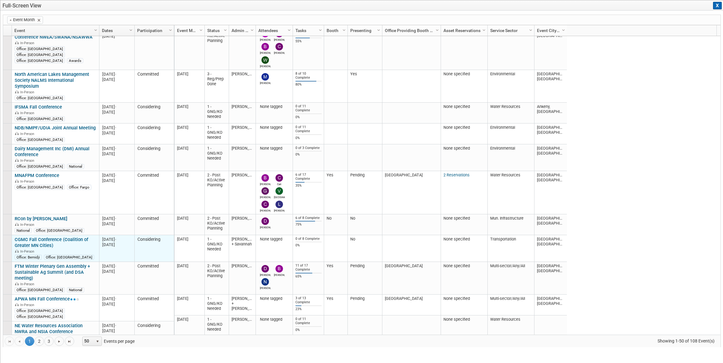
scroll to position [96, 0]
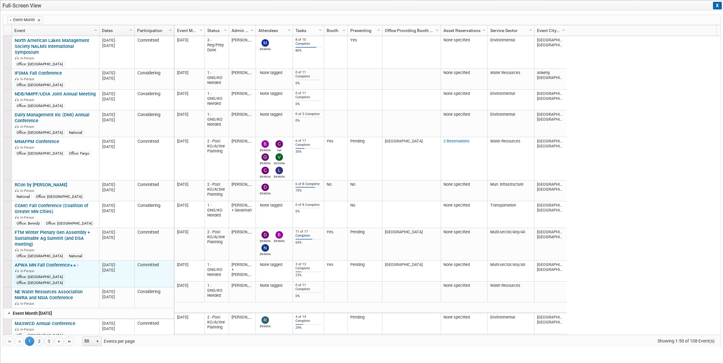
click at [61, 266] on link "APWA MN Fall Conference" at bounding box center [47, 266] width 64 height 6
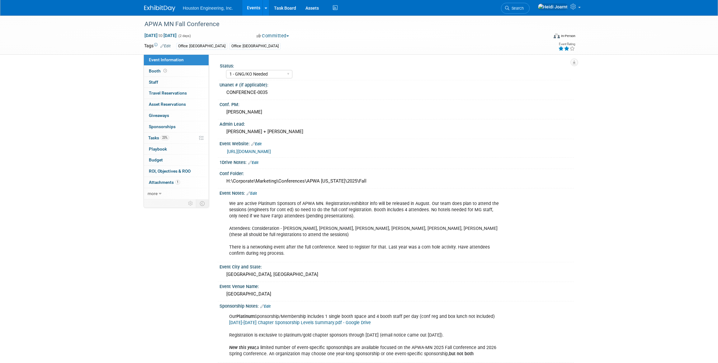
select select "1 - GNG/KO Needed"
select select "Pending"
select select "Multi-sector/Any/All"
click at [174, 135] on link "23% Tasks 23%" at bounding box center [176, 138] width 65 height 11
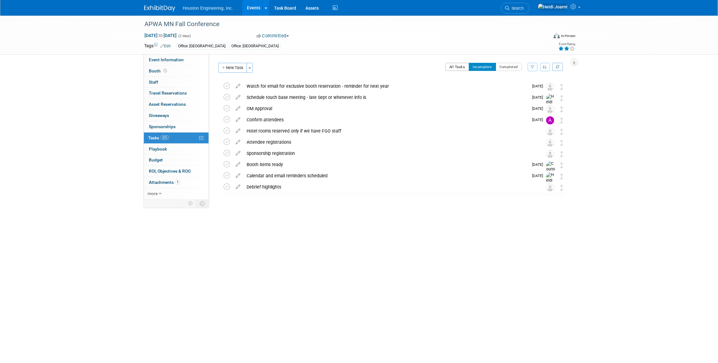
click at [457, 67] on button "All Tasks" at bounding box center [457, 67] width 24 height 8
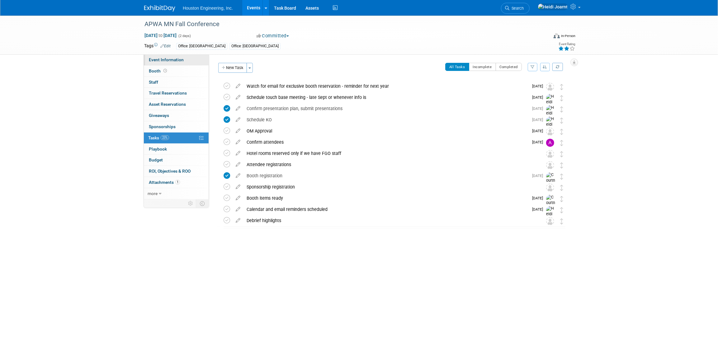
click at [169, 59] on span "Event Information" at bounding box center [166, 59] width 35 height 5
select select "1 - GNG/KO Needed"
select select "Pending"
select select "Multi-sector/Any/All"
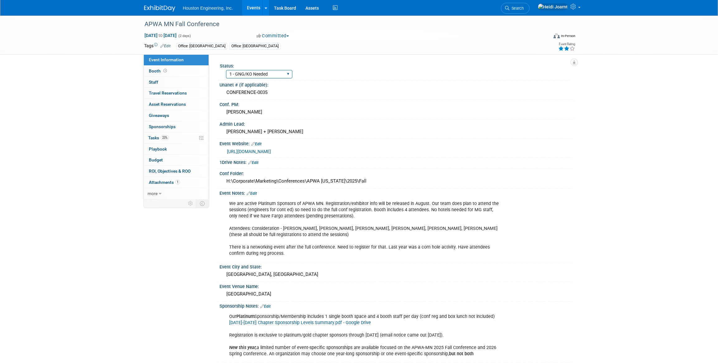
click at [258, 77] on select "1 - GNG/KO Needed 2 - Post KO/Active Planning 3 - Reg/Prep Done" at bounding box center [259, 74] width 66 height 8
select select "2 - Post KO/Active Planning"
click at [226, 70] on select "1 - GNG/KO Needed 2 - Post KO/Active Planning 3 - Reg/Prep Done" at bounding box center [259, 74] width 66 height 8
click at [173, 137] on link "23% Tasks 23%" at bounding box center [176, 138] width 65 height 11
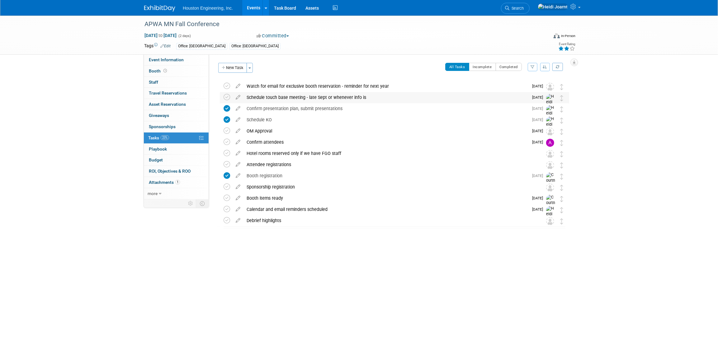
click at [289, 99] on div "Schedule touch base meeting - late Sept or whenever info is" at bounding box center [386, 97] width 285 height 11
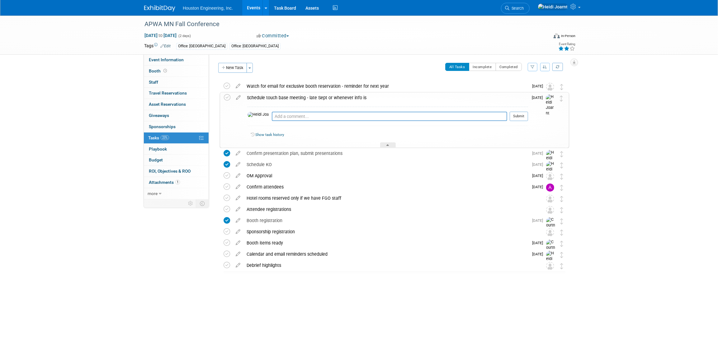
click at [326, 97] on div "Schedule touch base meeting - late Sept or whenever info is" at bounding box center [386, 97] width 284 height 11
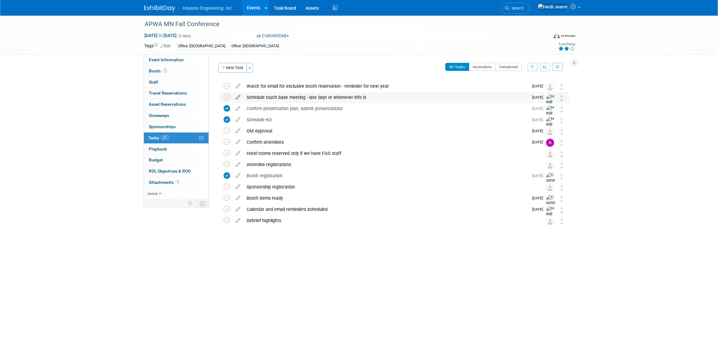
click at [240, 97] on icon at bounding box center [238, 96] width 11 height 8
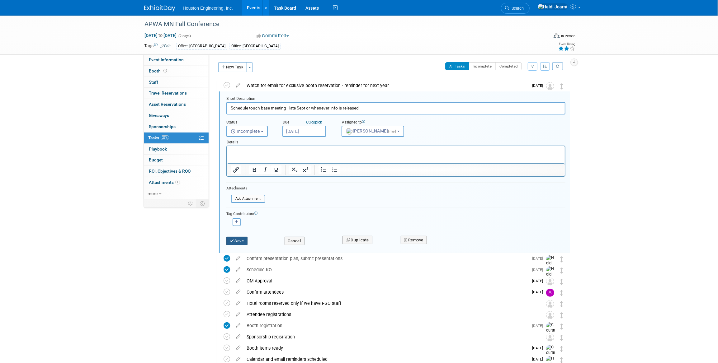
type input "Schedule touch base meeting - late Sept or whenever info is released"
click at [244, 241] on button "Save" at bounding box center [236, 241] width 21 height 9
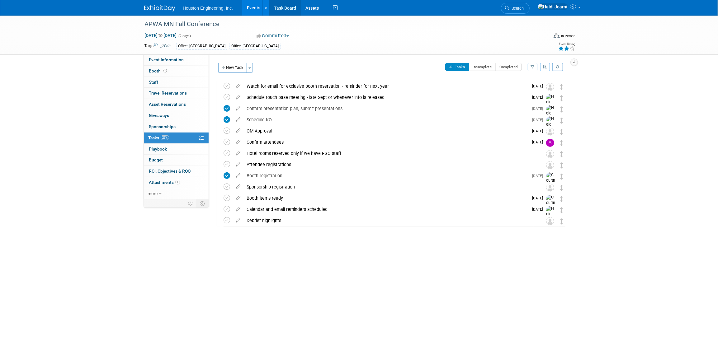
click at [289, 7] on link "Task Board" at bounding box center [284, 8] width 31 height 16
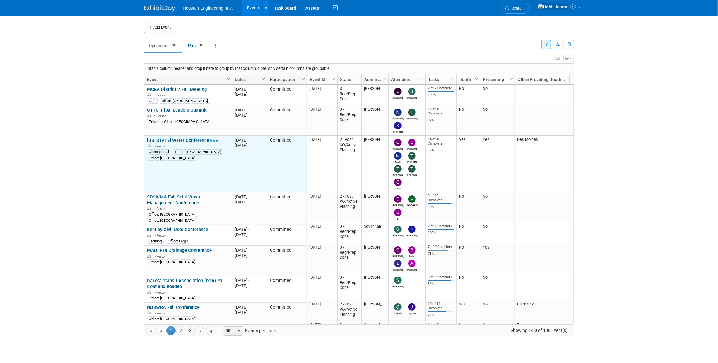
click at [192, 141] on link "[US_STATE] Water Conference" at bounding box center [183, 141] width 72 height 6
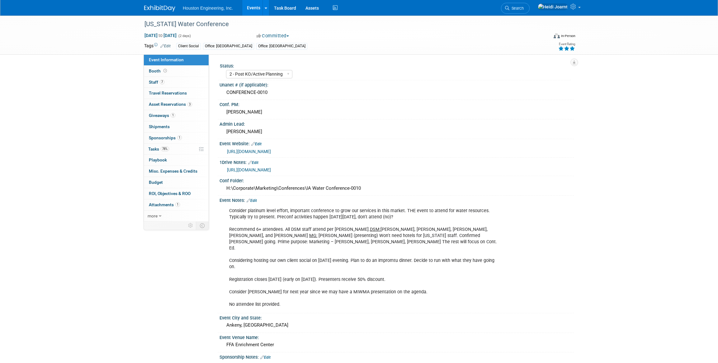
select select "2 - Post KO/Active Planning"
select select "Yes"
select select "Water Resources"
click at [174, 74] on link "Booth" at bounding box center [176, 71] width 65 height 11
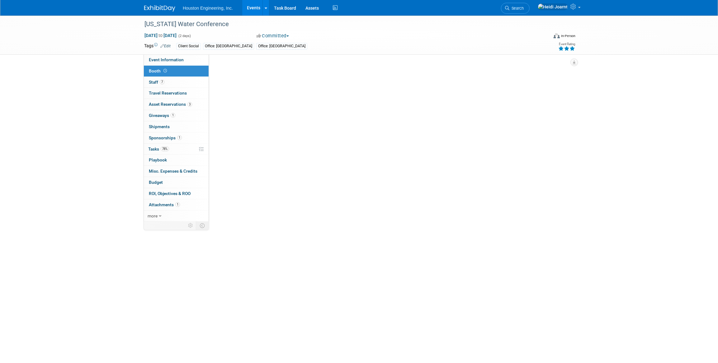
select select "Yes"
select select "Des Moines"
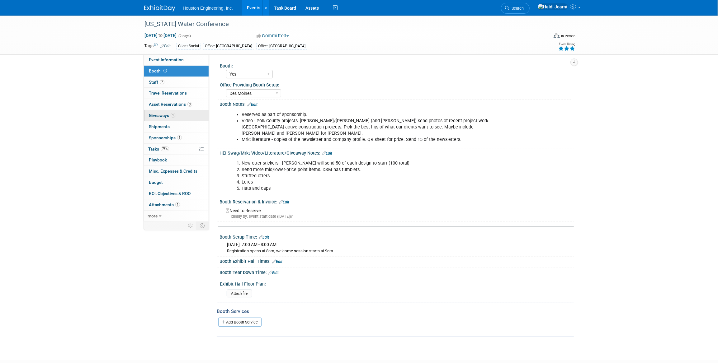
click at [184, 118] on link "1 Giveaways 1" at bounding box center [176, 115] width 65 height 11
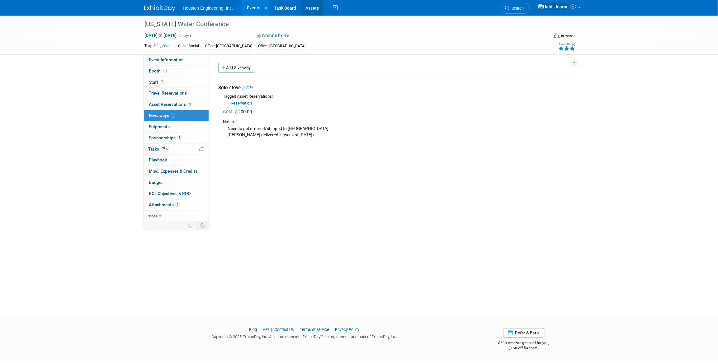
click at [322, 10] on link "Assets" at bounding box center [312, 8] width 23 height 16
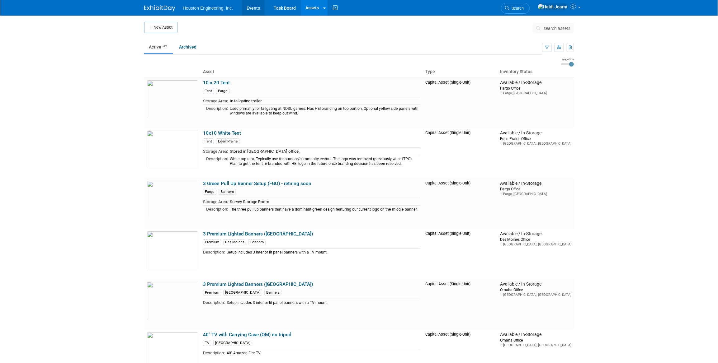
click at [251, 9] on link "Events" at bounding box center [253, 8] width 23 height 16
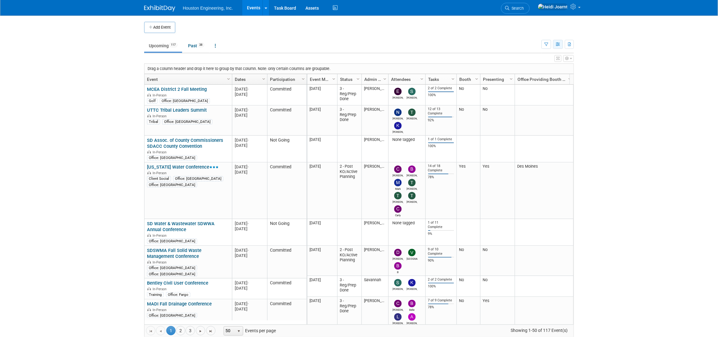
click at [557, 43] on icon "button" at bounding box center [558, 45] width 5 height 4
click at [316, 6] on link "Assets" at bounding box center [312, 8] width 23 height 16
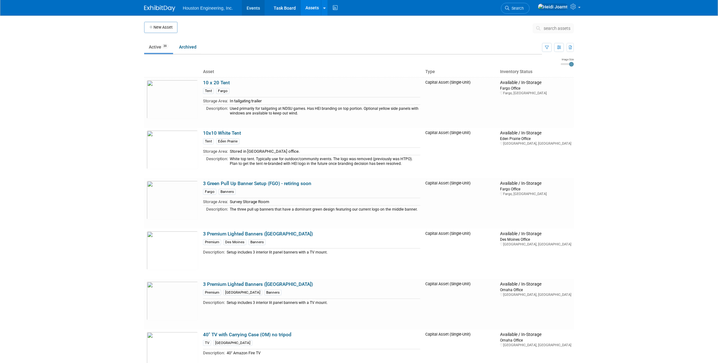
click at [258, 9] on link "Events" at bounding box center [253, 8] width 23 height 16
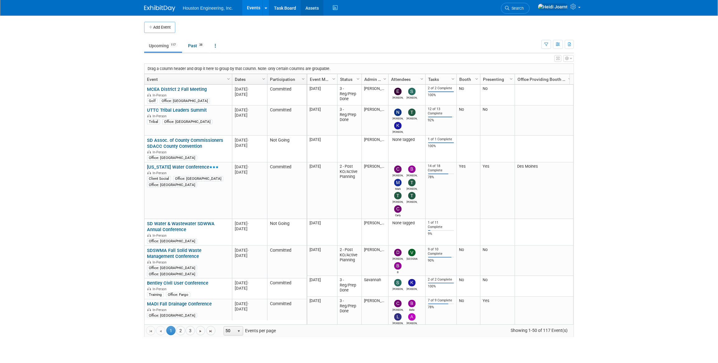
click at [315, 12] on link "Assets" at bounding box center [312, 8] width 23 height 16
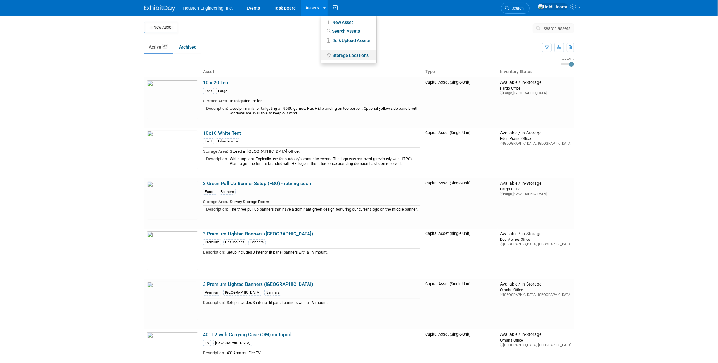
click at [340, 57] on link "Storage Locations" at bounding box center [348, 55] width 55 height 10
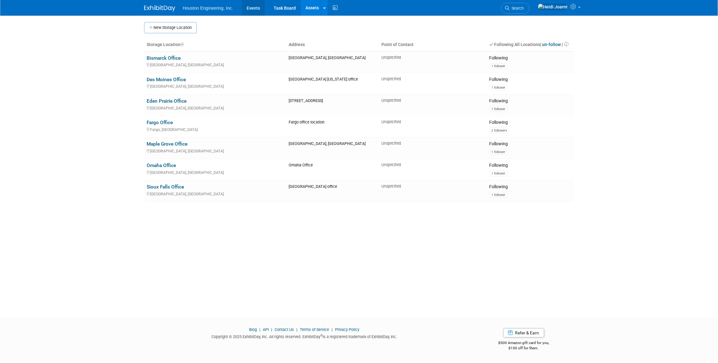
click at [257, 14] on link "Events" at bounding box center [253, 8] width 23 height 16
click at [255, 9] on link "Events" at bounding box center [253, 8] width 23 height 16
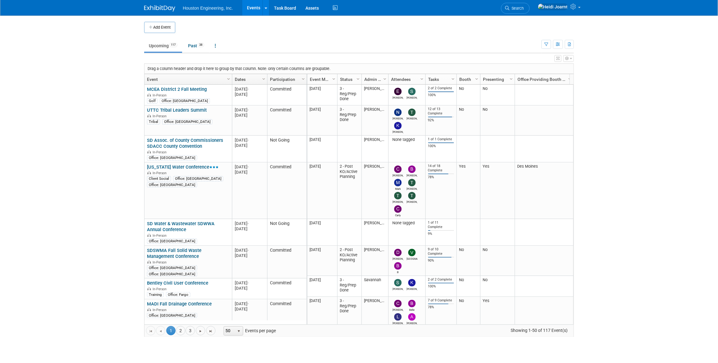
click at [558, 59] on icon "button" at bounding box center [558, 59] width 3 height 4
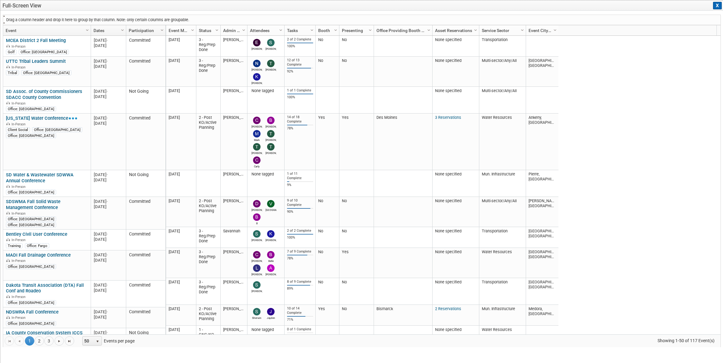
drag, startPoint x: 182, startPoint y: 30, endPoint x: 100, endPoint y: 18, distance: 82.8
click at [100, 18] on div "Drag a column header and drop it here to group by that column. Note: only certa…" at bounding box center [362, 181] width 718 height 333
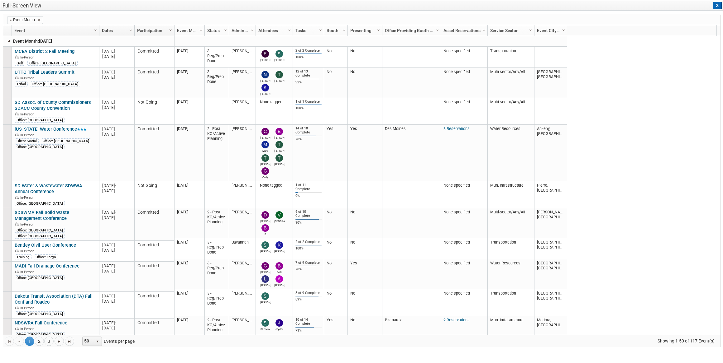
click at [9, 42] on link at bounding box center [9, 40] width 5 height 5
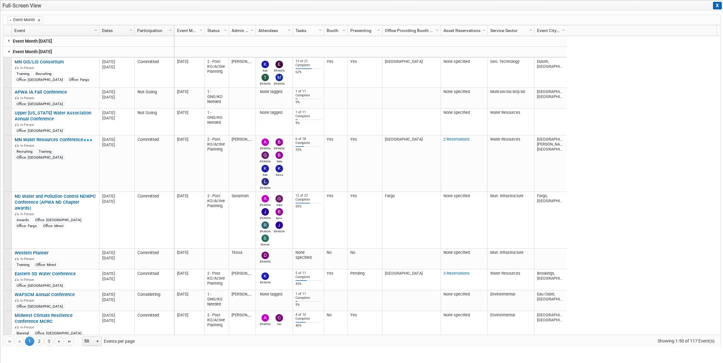
click at [7, 50] on link at bounding box center [9, 51] width 5 height 5
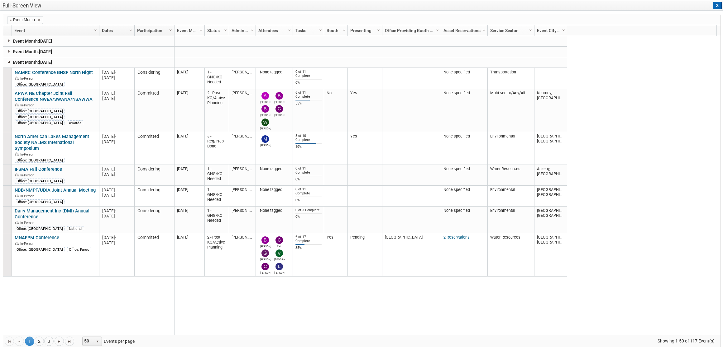
click at [10, 63] on link at bounding box center [9, 61] width 5 height 5
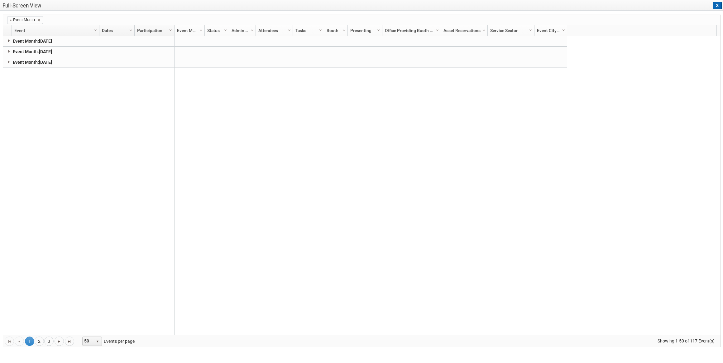
click at [7, 42] on link at bounding box center [9, 40] width 5 height 5
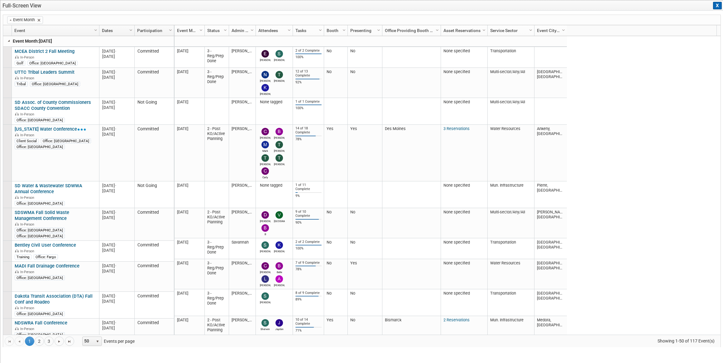
click at [40, 21] on span at bounding box center [38, 20] width 5 height 5
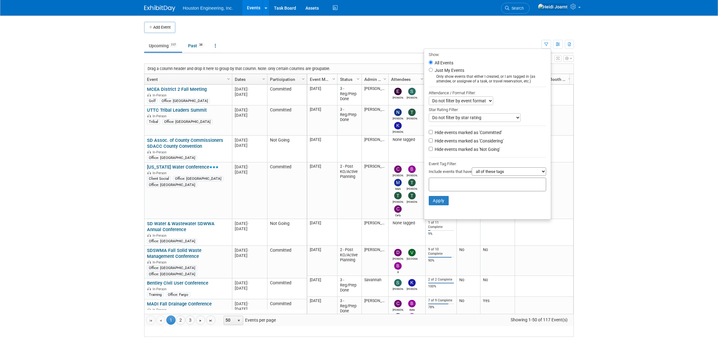
click at [443, 152] on label "Hide events marked as 'Not Going'" at bounding box center [467, 149] width 67 height 6
click at [433, 151] on input "Hide events marked as 'Not Going'" at bounding box center [431, 149] width 4 height 4
checkbox input "true"
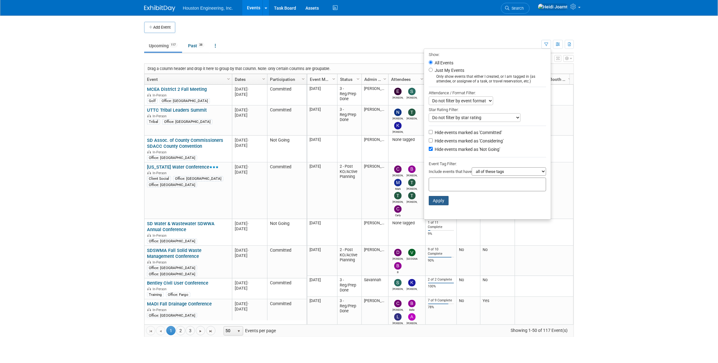
click at [436, 203] on button "Apply" at bounding box center [439, 200] width 20 height 9
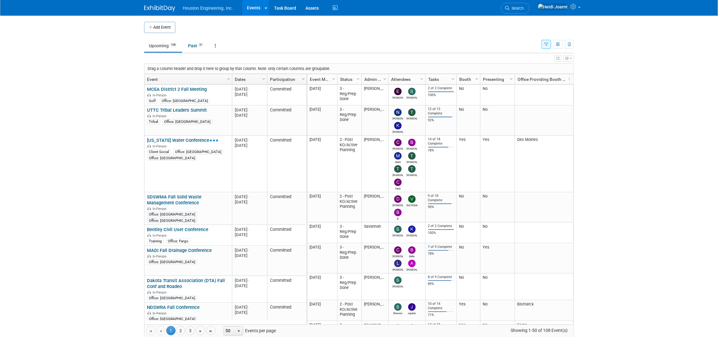
drag, startPoint x: 0, startPoint y: 0, endPoint x: 559, endPoint y: 59, distance: 562.4
click at [559, 59] on icon "button" at bounding box center [558, 59] width 3 height 4
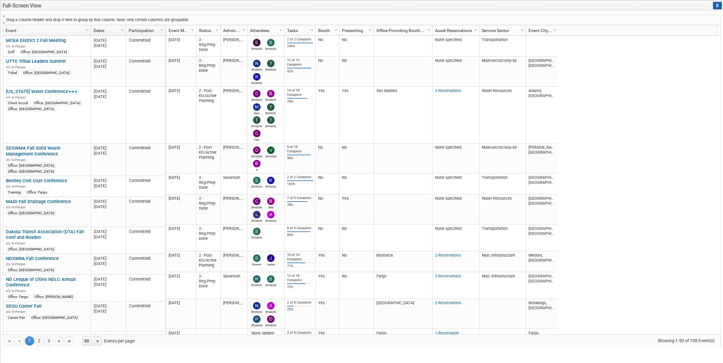
drag, startPoint x: 181, startPoint y: 32, endPoint x: 115, endPoint y: 17, distance: 67.2
click at [115, 17] on div "Drag a column header and drop it here to group by that column. Note: only certa…" at bounding box center [362, 181] width 718 height 333
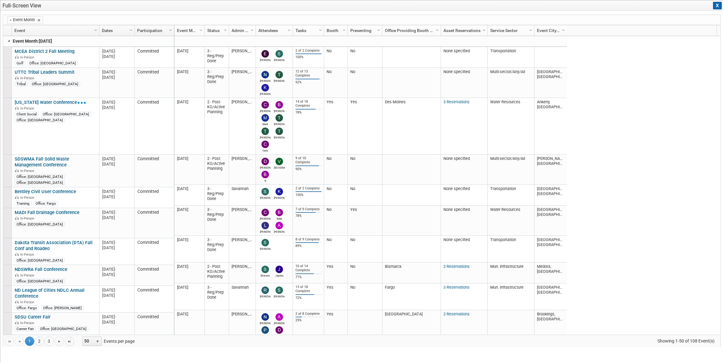
click at [7, 41] on link at bounding box center [9, 40] width 5 height 5
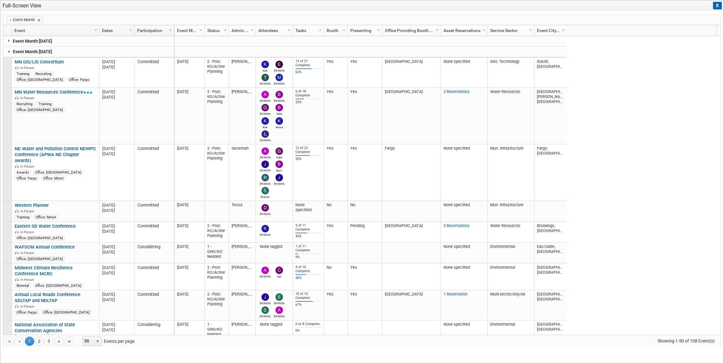
click at [10, 51] on link at bounding box center [9, 51] width 5 height 5
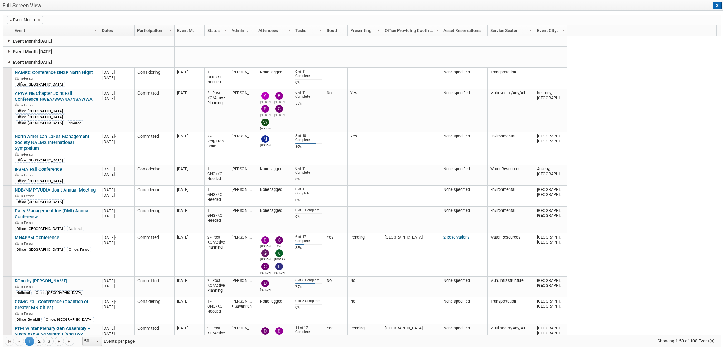
click at [9, 40] on link at bounding box center [9, 40] width 5 height 5
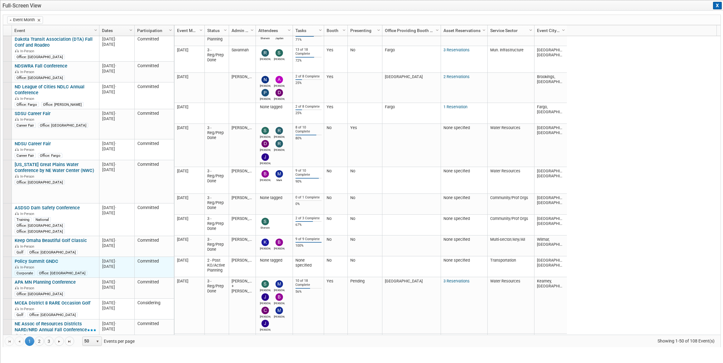
scroll to position [238, 0]
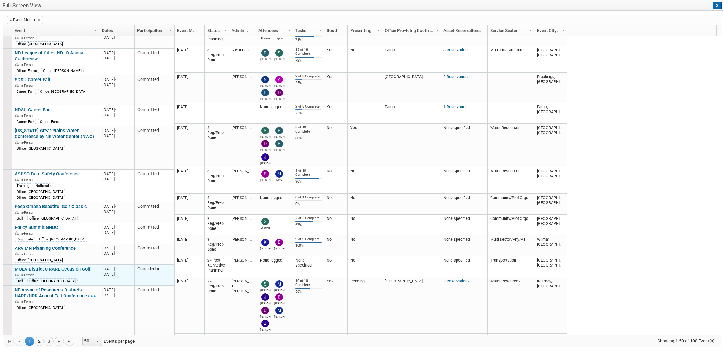
click at [83, 267] on link "MCEA District 8 RARE Occasion Golf" at bounding box center [53, 270] width 76 height 6
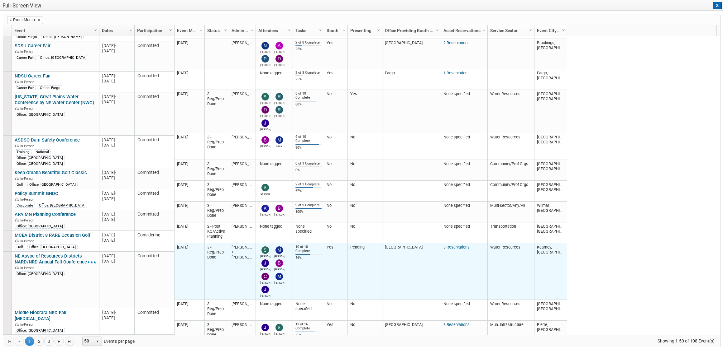
drag, startPoint x: 365, startPoint y: 247, endPoint x: 351, endPoint y: 247, distance: 13.7
click at [351, 247] on td "Pending" at bounding box center [364, 272] width 35 height 57
drag, startPoint x: 351, startPoint y: 247, endPoint x: 366, endPoint y: 248, distance: 14.7
click at [366, 248] on td "Pending" at bounding box center [364, 272] width 35 height 57
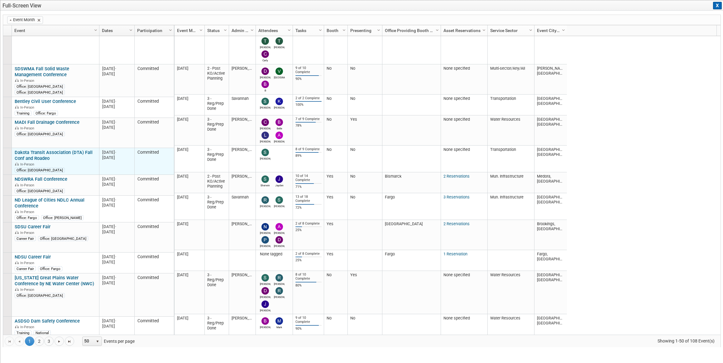
scroll to position [0, 0]
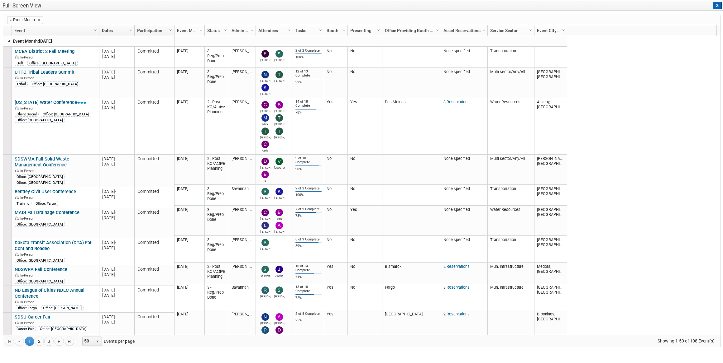
click at [7, 40] on link at bounding box center [9, 40] width 5 height 5
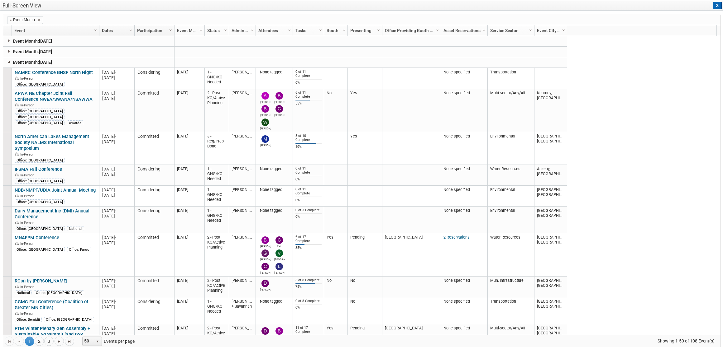
click at [8, 52] on link at bounding box center [9, 51] width 5 height 5
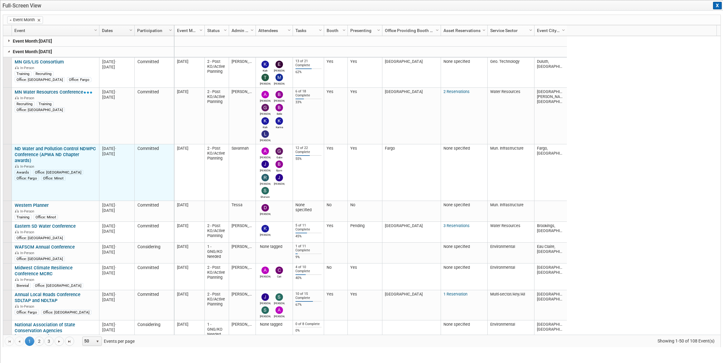
scroll to position [34, 0]
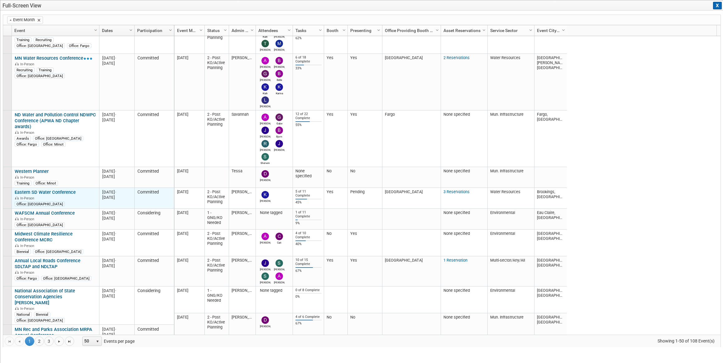
click at [64, 201] on div "Office: [GEOGRAPHIC_DATA]" at bounding box center [56, 204] width 82 height 6
click at [66, 194] on link "Eastern SD Water Conference" at bounding box center [45, 193] width 61 height 6
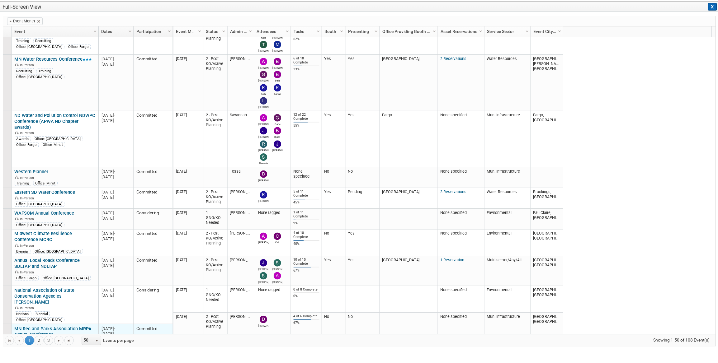
scroll to position [0, 0]
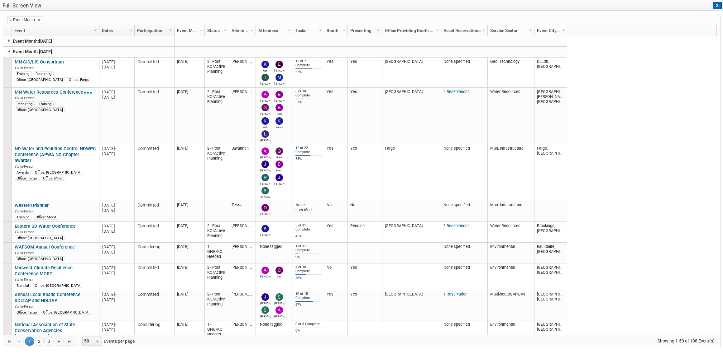
click at [9, 50] on link at bounding box center [9, 51] width 5 height 5
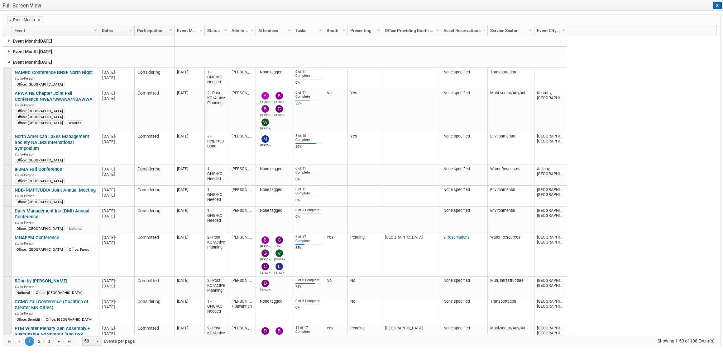
click at [7, 61] on link at bounding box center [9, 61] width 5 height 5
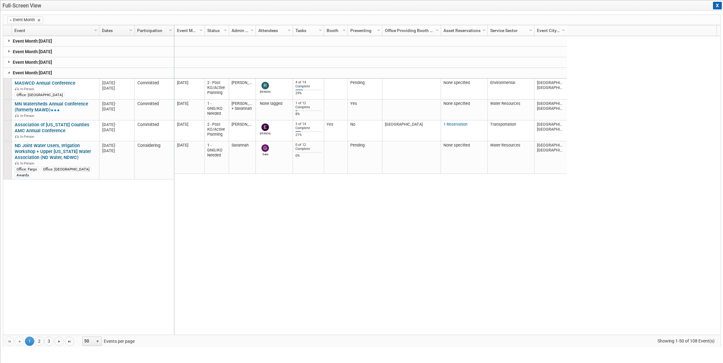
click at [718, 5] on button "X" at bounding box center [717, 5] width 9 height 7
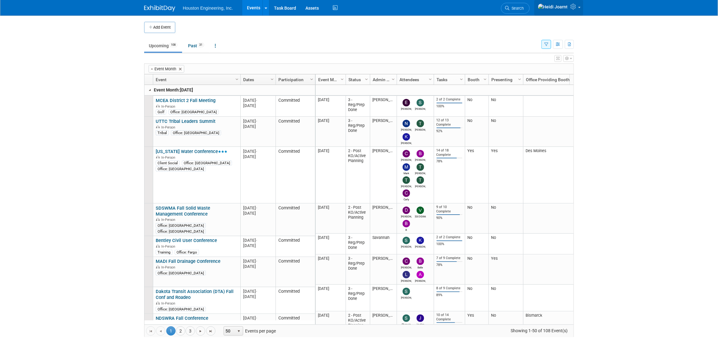
click at [578, 5] on link at bounding box center [558, 8] width 49 height 16
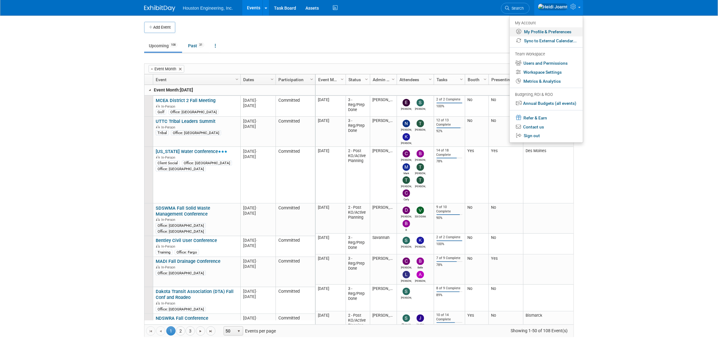
click at [549, 33] on link "My Profile & Preferences" at bounding box center [546, 31] width 73 height 9
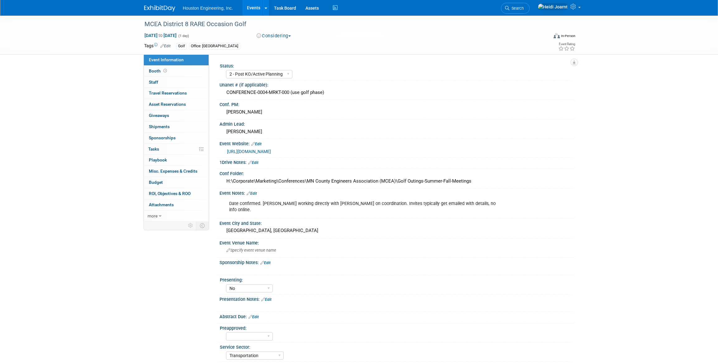
select select "2 - Post KO/Active Planning"
select select "No"
select select "Transportation"
click at [174, 82] on link "0 Staff 0" at bounding box center [176, 82] width 65 height 11
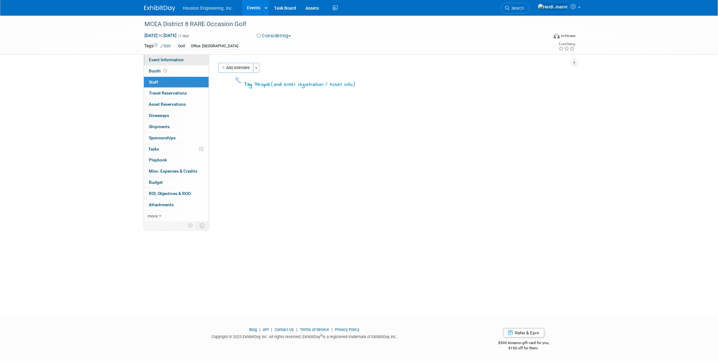
click at [175, 61] on span "Event Information" at bounding box center [166, 59] width 35 height 5
select select "2 - Post KO/Active Planning"
select select "No"
select select "Transportation"
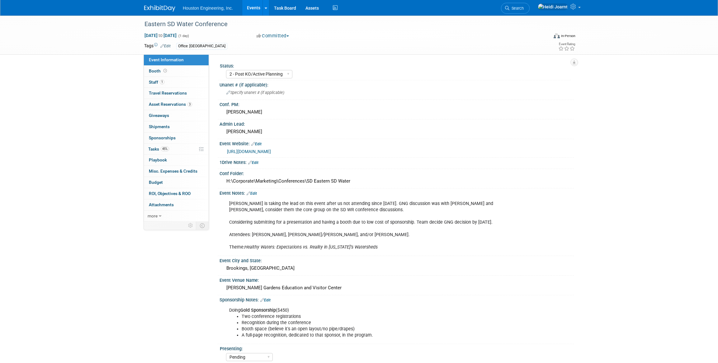
select select "2 - Post KO/Active Planning"
select select "Pending"
select select "Water Resources"
click at [173, 81] on link "1 Staff 1" at bounding box center [176, 82] width 65 height 11
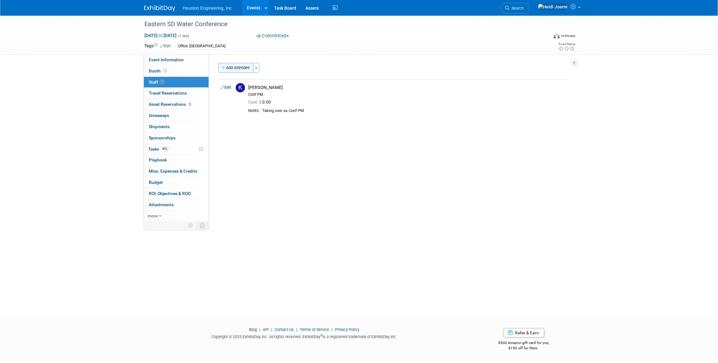
click at [242, 68] on button "Add Attendee" at bounding box center [235, 68] width 35 height 10
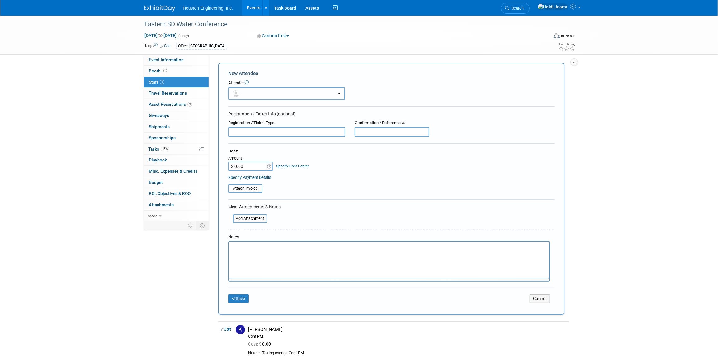
click at [248, 91] on button "button" at bounding box center [286, 93] width 117 height 13
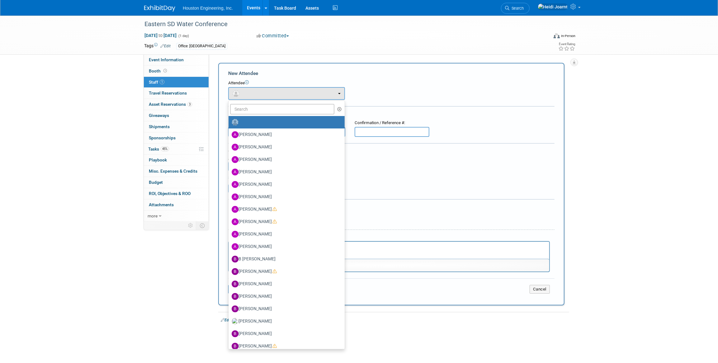
click at [251, 120] on label at bounding box center [285, 122] width 107 height 10
click at [230, 120] on input "radio" at bounding box center [227, 122] width 4 height 4
click at [252, 112] on input "text" at bounding box center [282, 109] width 104 height 11
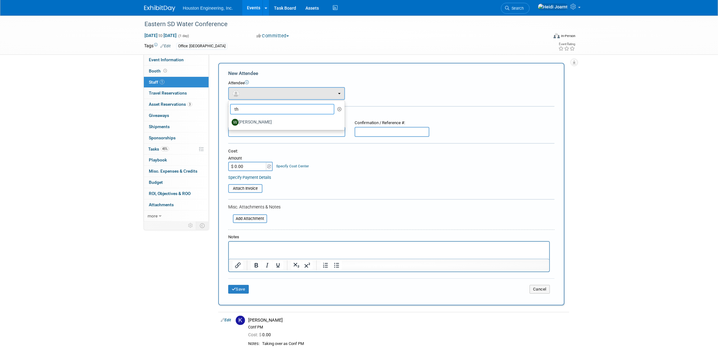
type input "t"
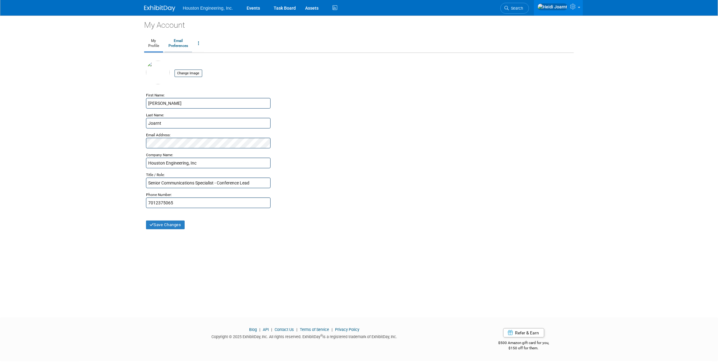
click at [181, 41] on link "Email Preferences" at bounding box center [178, 44] width 28 height 16
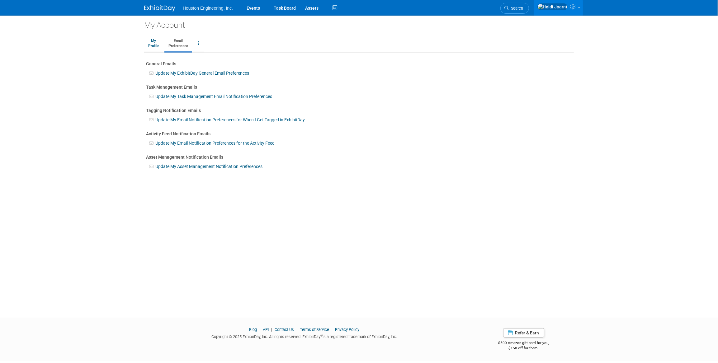
click at [173, 97] on link "Update My Task Management Email Notification Preferences" at bounding box center [213, 96] width 117 height 5
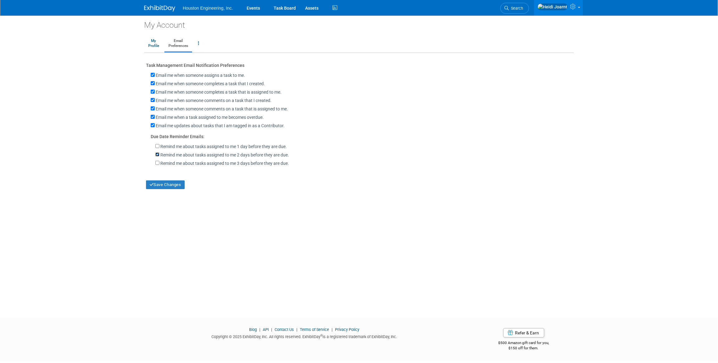
click at [157, 154] on input "Remind me about tasks assigned to me 2 days before they are due." at bounding box center [157, 155] width 4 height 4
checkbox input "false"
click at [258, 8] on link "Events" at bounding box center [253, 8] width 23 height 16
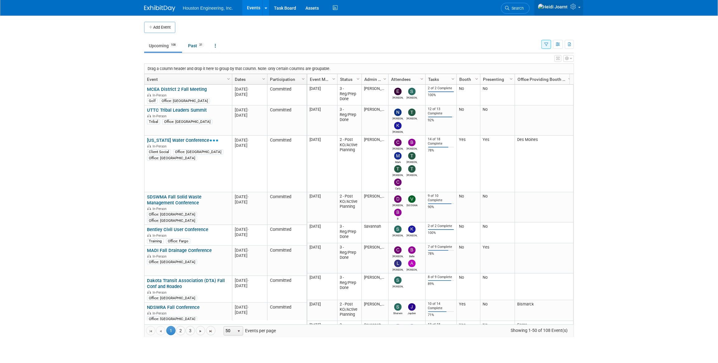
click at [582, 8] on link at bounding box center [558, 8] width 49 height 16
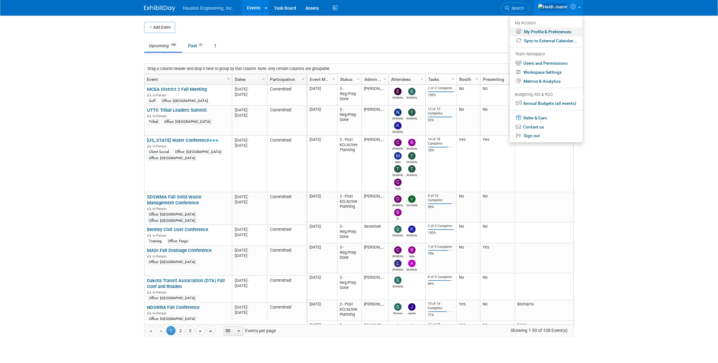
click at [563, 33] on link "My Profile & Preferences" at bounding box center [546, 31] width 73 height 9
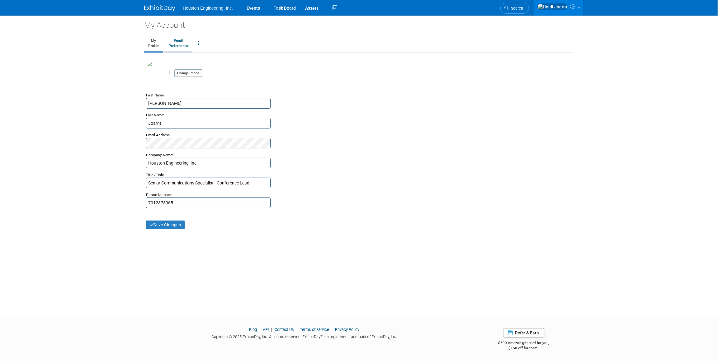
click at [183, 47] on link "Email Preferences" at bounding box center [178, 44] width 28 height 16
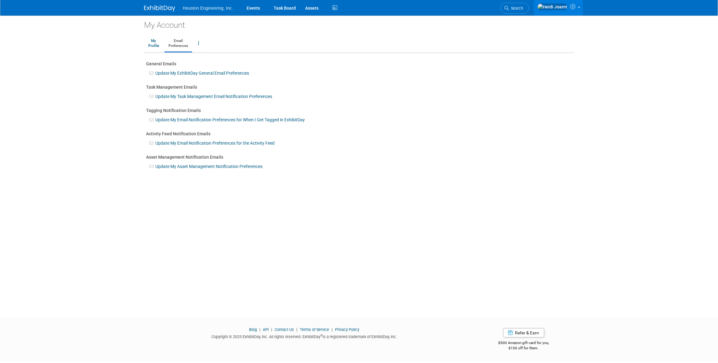
click at [179, 121] on link "Update My Email Notification Preferences for When I Get Tagged in ExhibitDay" at bounding box center [229, 119] width 149 height 5
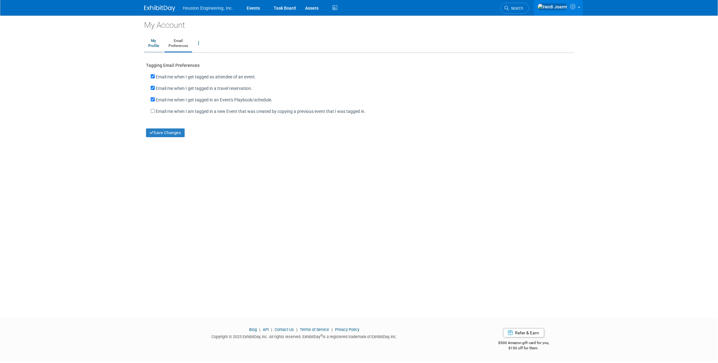
click at [158, 45] on link "My Profile" at bounding box center [153, 44] width 19 height 16
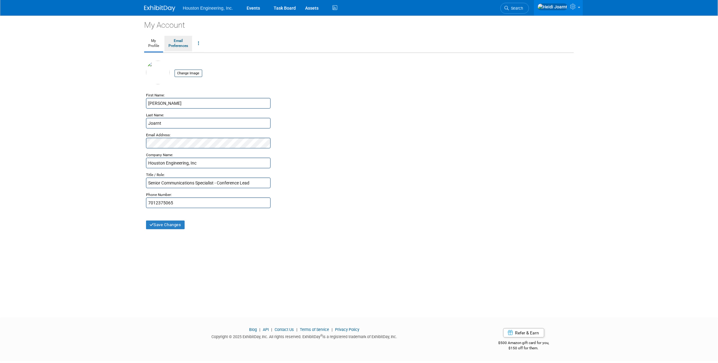
click at [182, 47] on link "Email Preferences" at bounding box center [178, 44] width 28 height 16
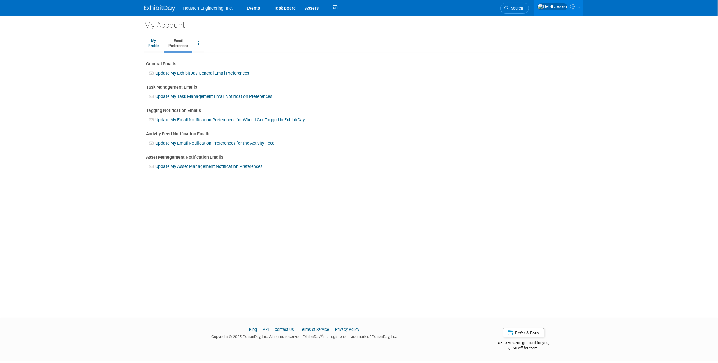
click at [175, 97] on link "Update My Task Management Email Notification Preferences" at bounding box center [213, 96] width 117 height 5
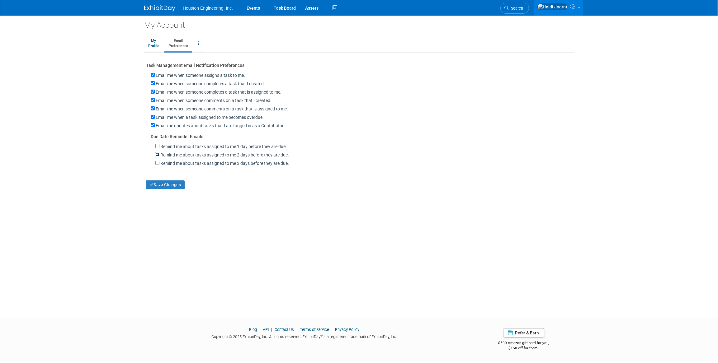
click at [157, 155] on input "Remind me about tasks assigned to me 2 days before they are due." at bounding box center [157, 155] width 4 height 4
checkbox input "false"
click at [166, 187] on button "Save Changes" at bounding box center [165, 185] width 39 height 9
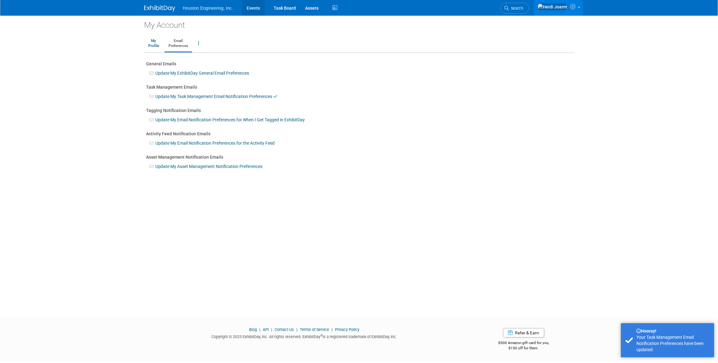
click at [253, 5] on link "Events" at bounding box center [253, 8] width 23 height 16
